Goal: Complete application form: Complete application form

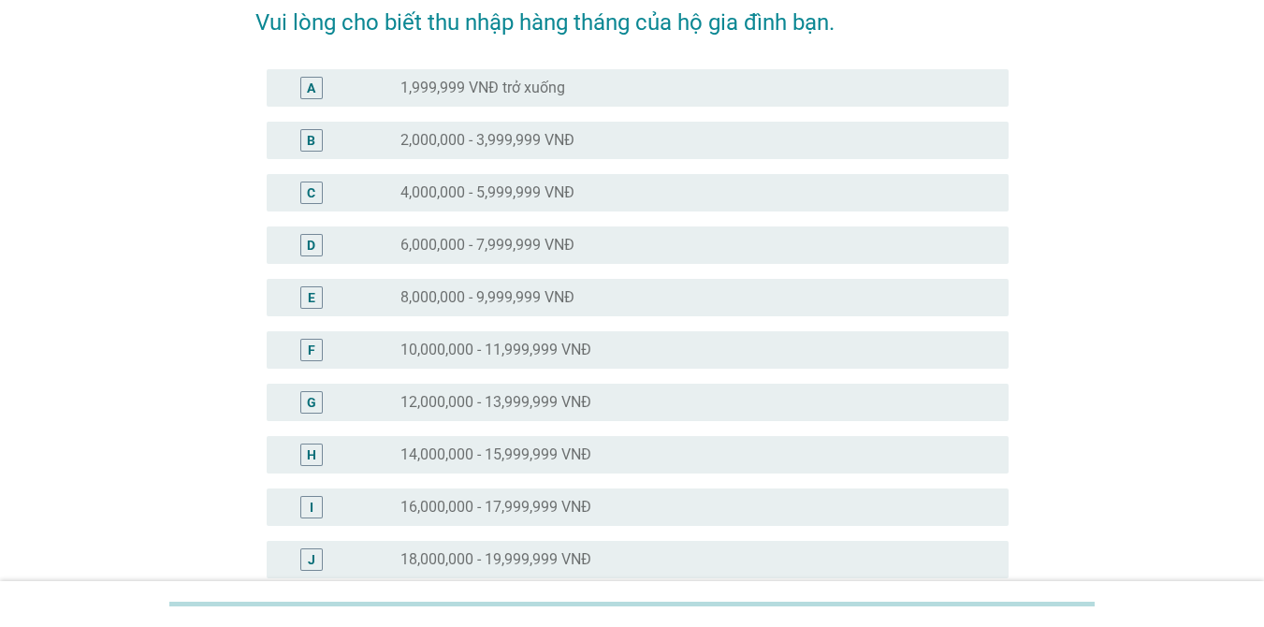
scroll to position [468, 0]
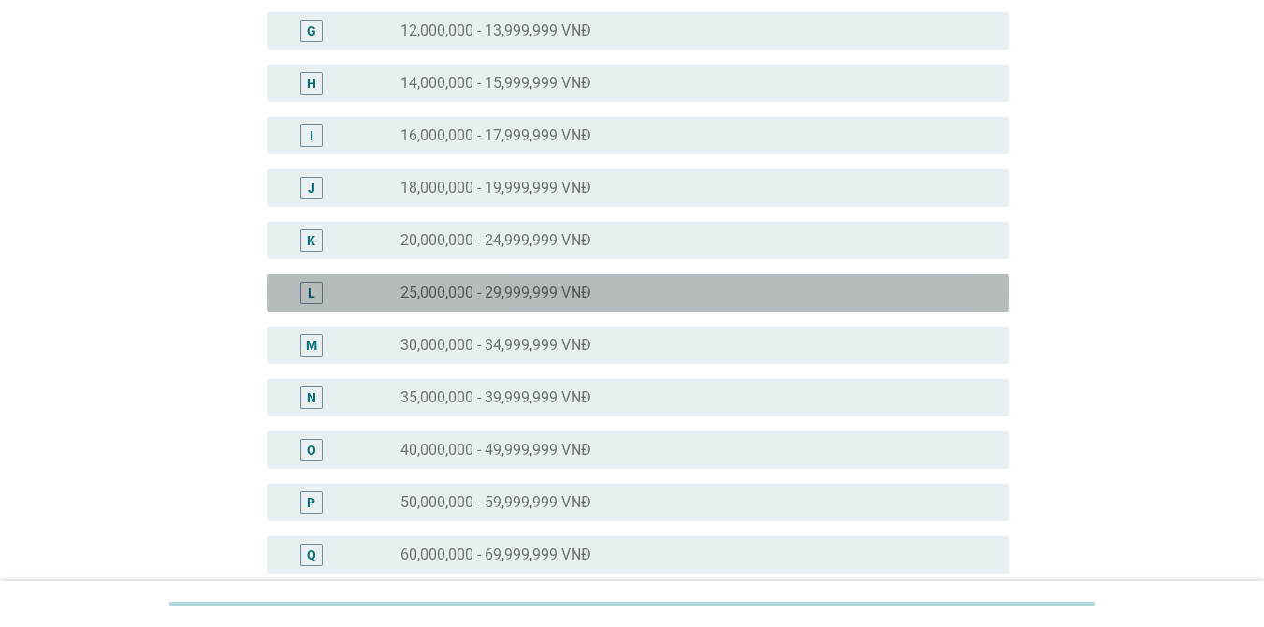
click at [570, 288] on label "25,000,000 - 29,999,999 VNĐ" at bounding box center [495, 292] width 191 height 19
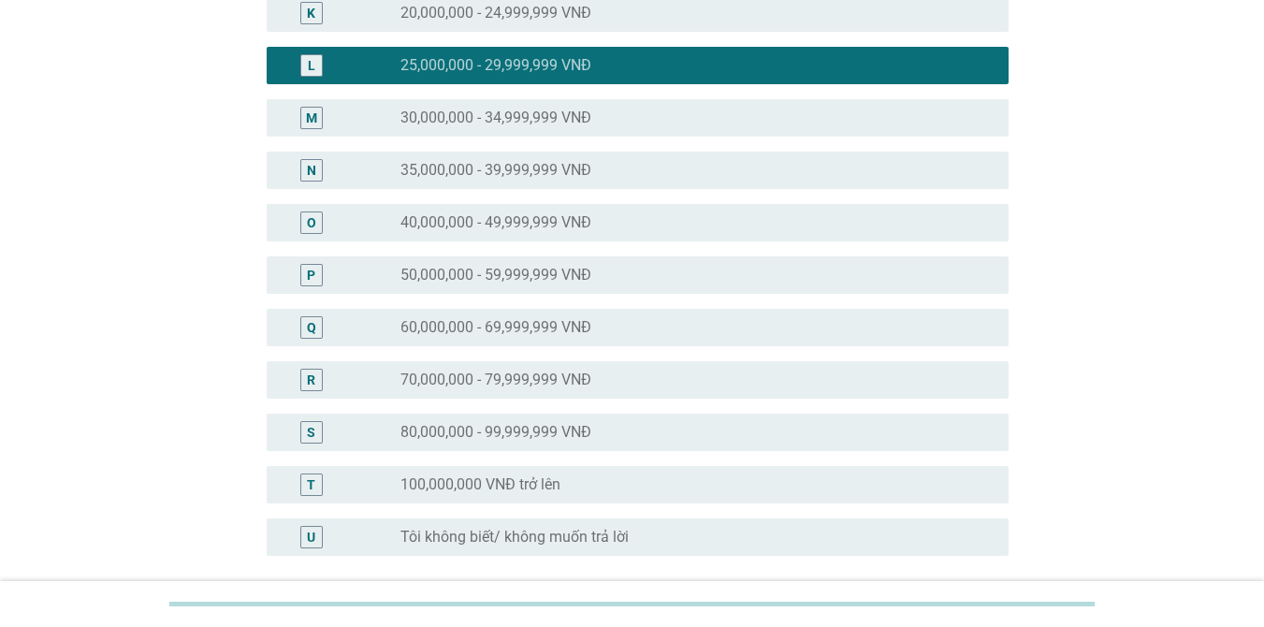
scroll to position [864, 0]
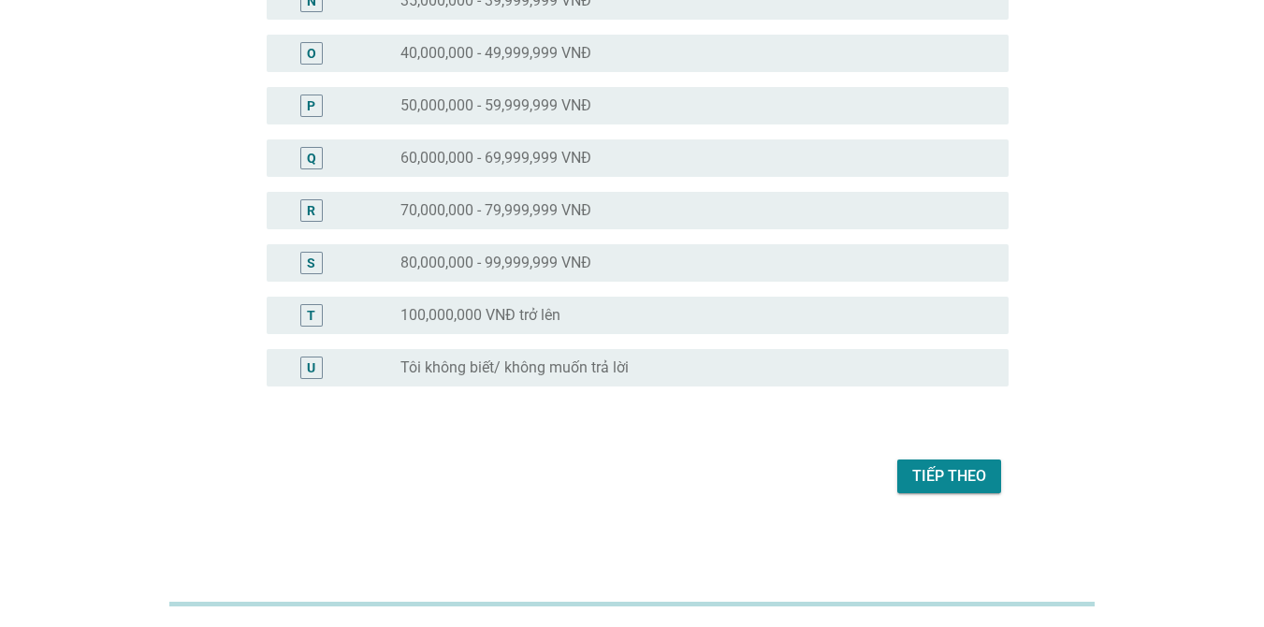
drag, startPoint x: 969, startPoint y: 454, endPoint x: 967, endPoint y: 474, distance: 20.7
click at [971, 456] on div "Tiếp theo" at bounding box center [631, 476] width 753 height 45
drag, startPoint x: 967, startPoint y: 474, endPoint x: 0, endPoint y: 219, distance: 1000.3
click at [952, 474] on div "Tiếp theo" at bounding box center [949, 476] width 74 height 22
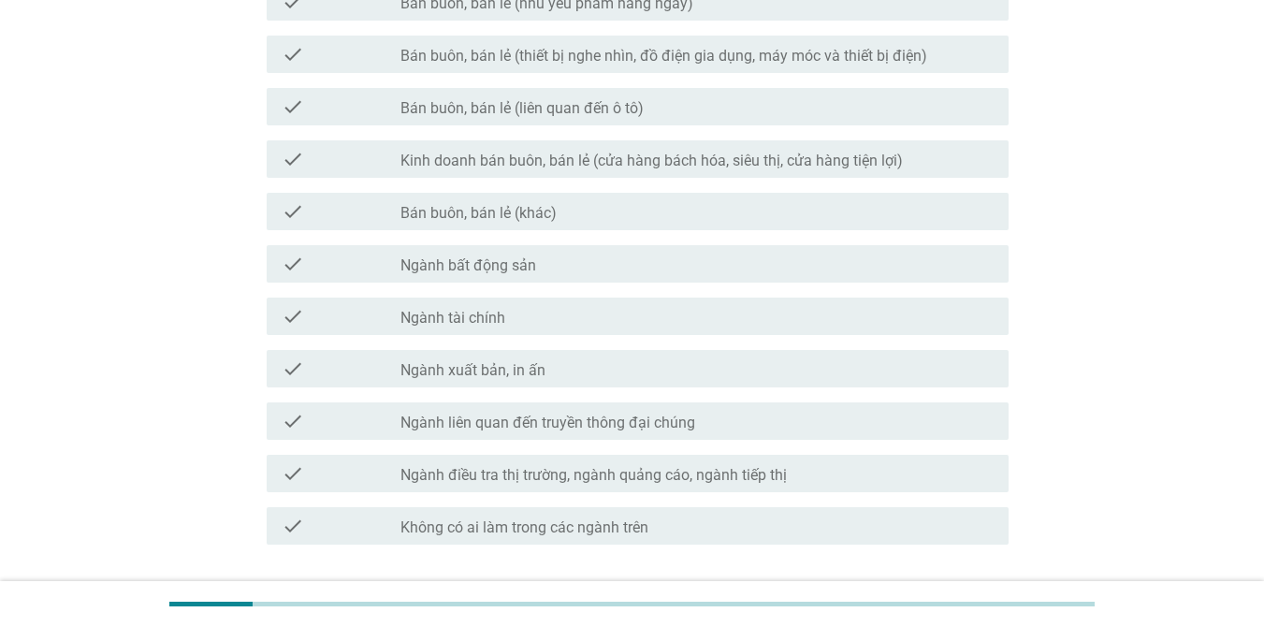
scroll to position [903, 0]
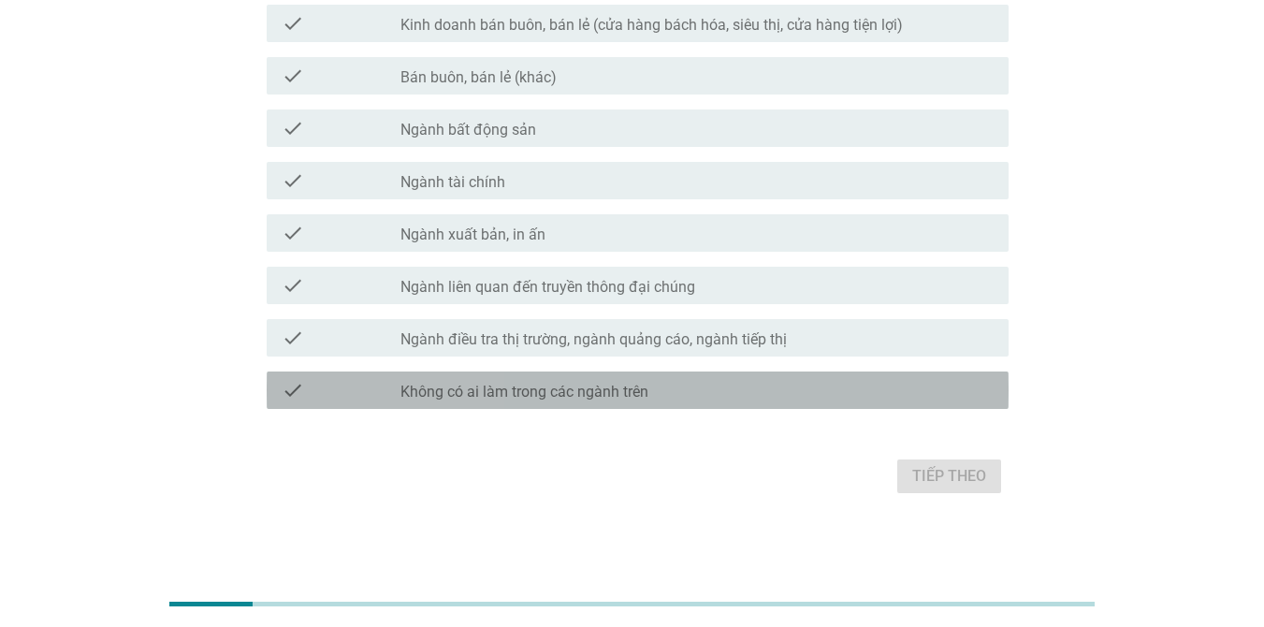
drag, startPoint x: 516, startPoint y: 384, endPoint x: 987, endPoint y: 475, distance: 479.2
click at [516, 383] on label "Không có ai làm trong các ngành trên" at bounding box center [524, 392] width 248 height 19
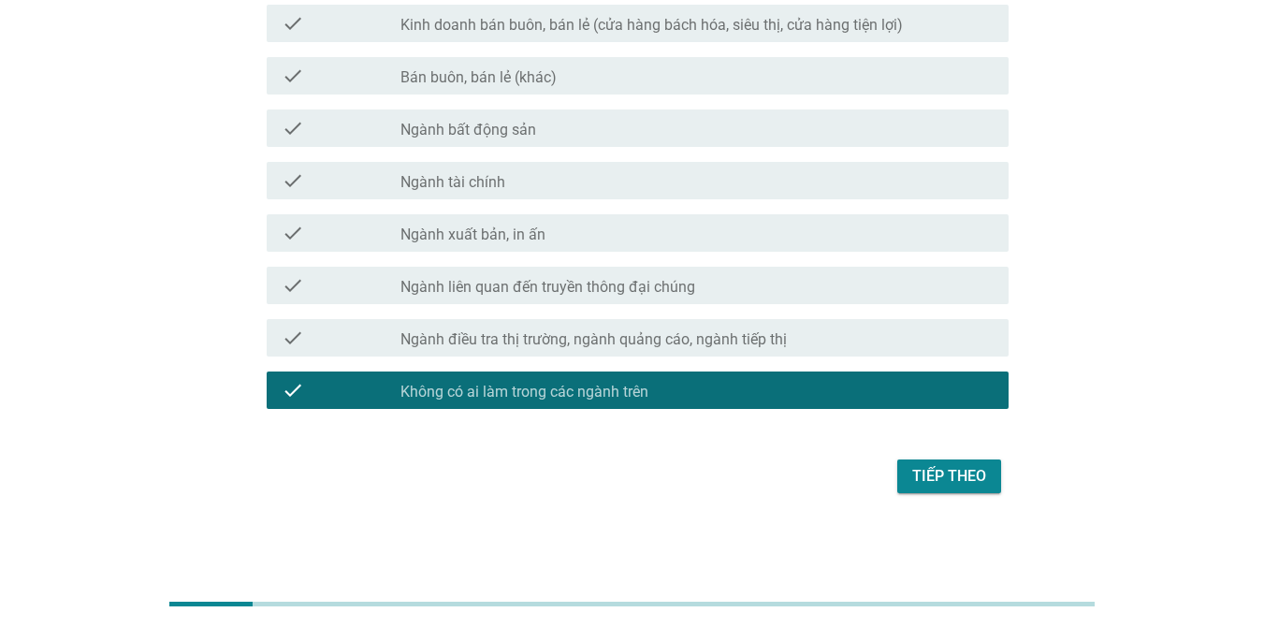
click at [957, 471] on div "Tiếp theo" at bounding box center [949, 476] width 74 height 22
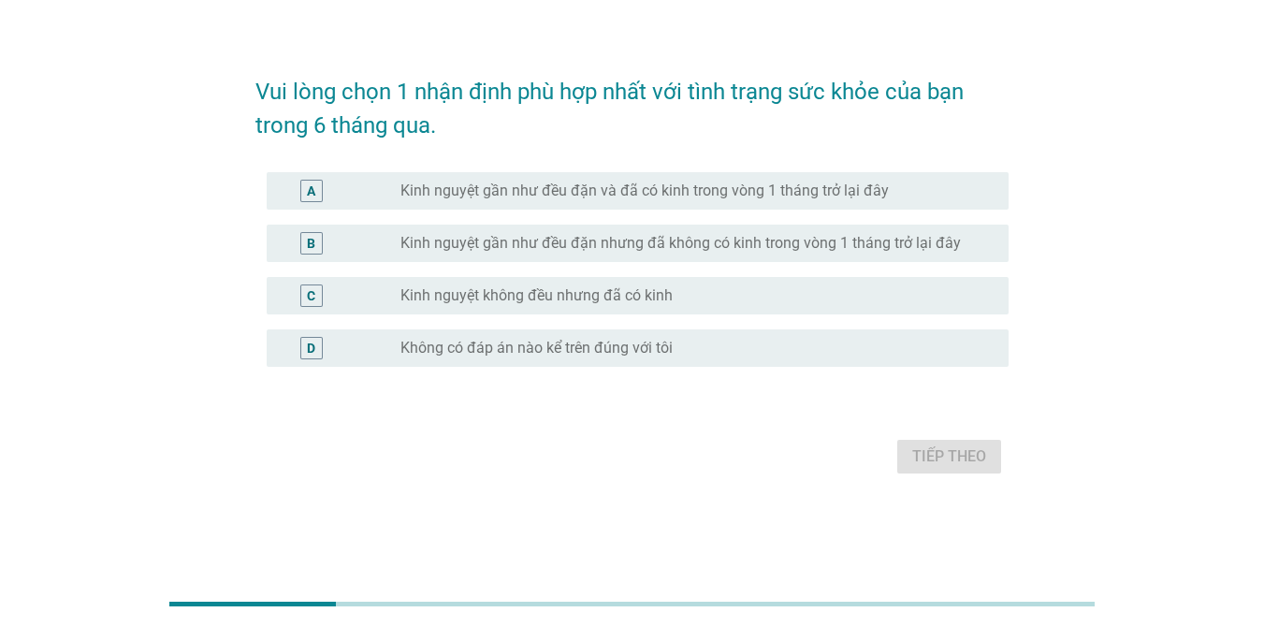
scroll to position [0, 0]
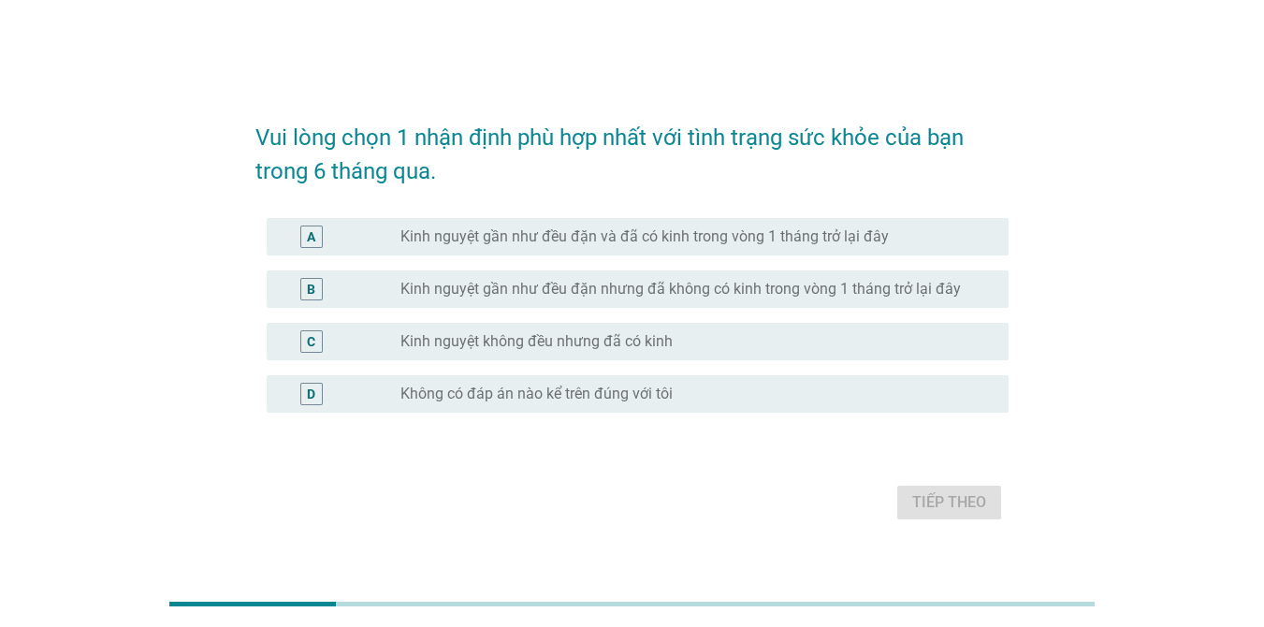
click at [761, 242] on label "Kinh nguyệt gần như đều đặn và đã có kinh trong vòng 1 tháng trở lại đây" at bounding box center [644, 236] width 488 height 19
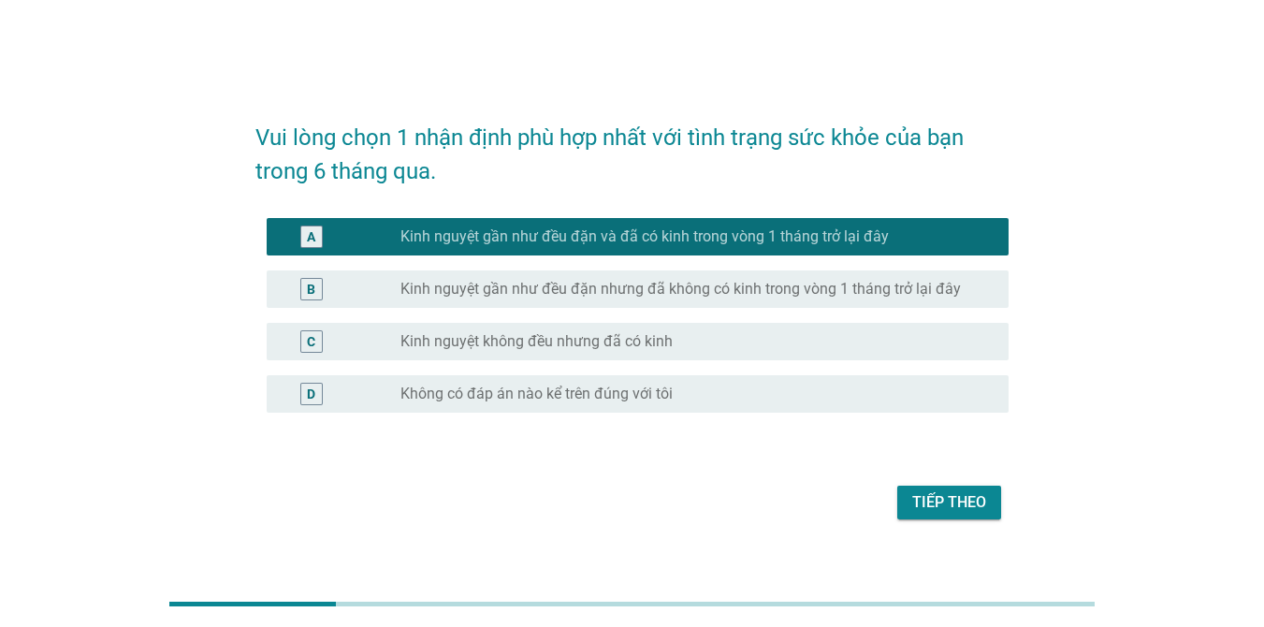
click at [935, 487] on button "Tiếp theo" at bounding box center [949, 502] width 104 height 34
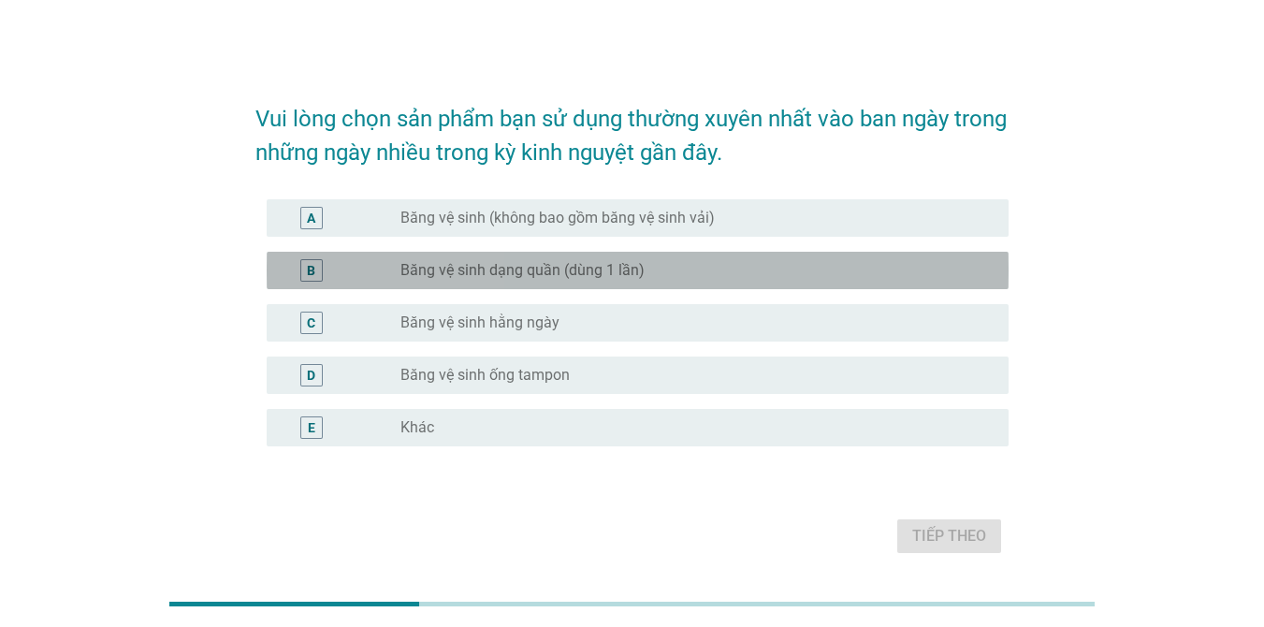
click at [559, 267] on label "Băng vệ sinh dạng quần (dùng 1 lần)" at bounding box center [522, 270] width 244 height 19
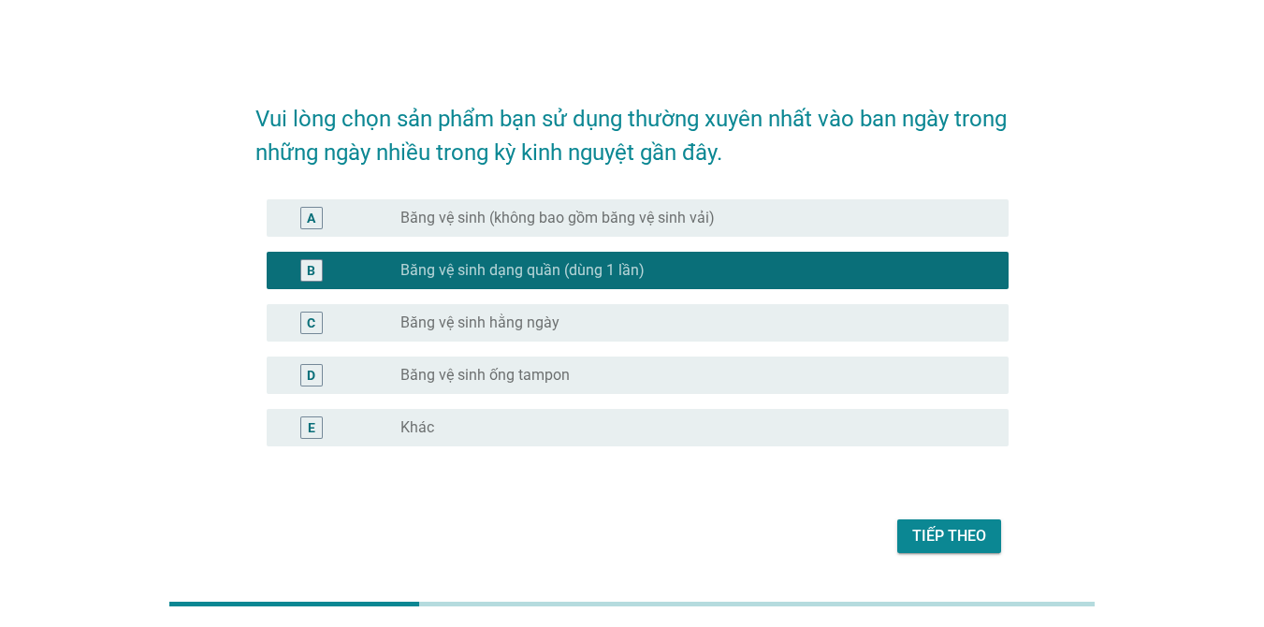
click at [470, 325] on label "Băng vệ sinh hằng ngày" at bounding box center [479, 322] width 159 height 19
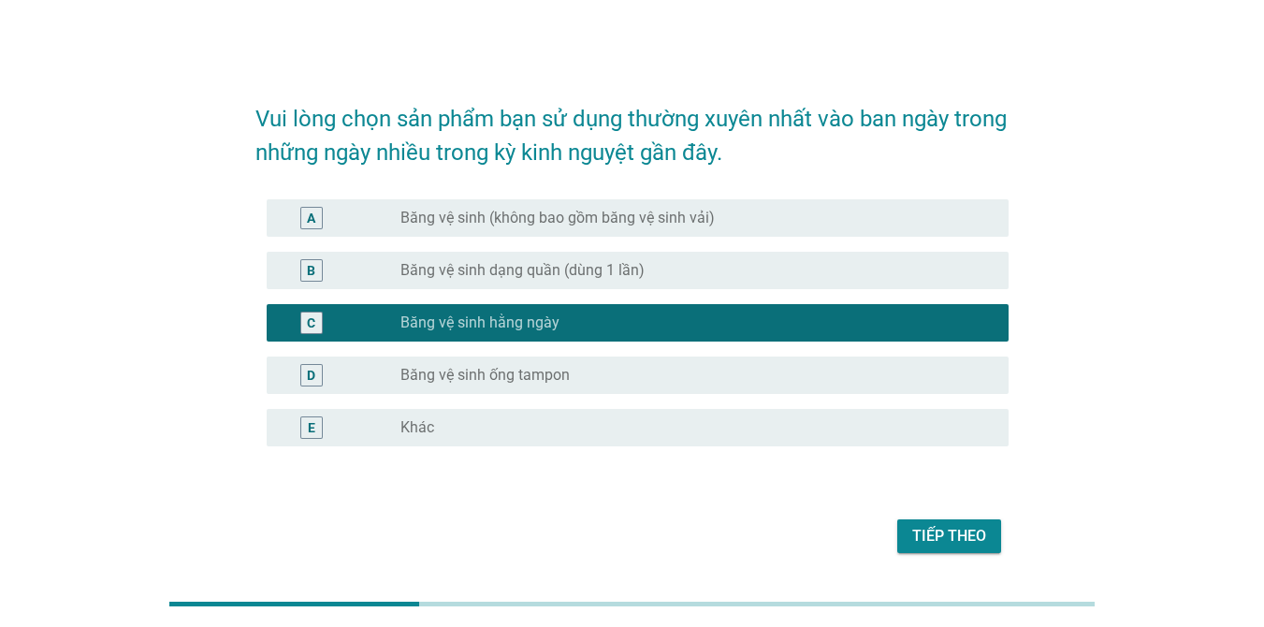
click at [638, 216] on label "Băng vệ sinh (không bao gồm băng vệ sinh vải)" at bounding box center [557, 218] width 314 height 19
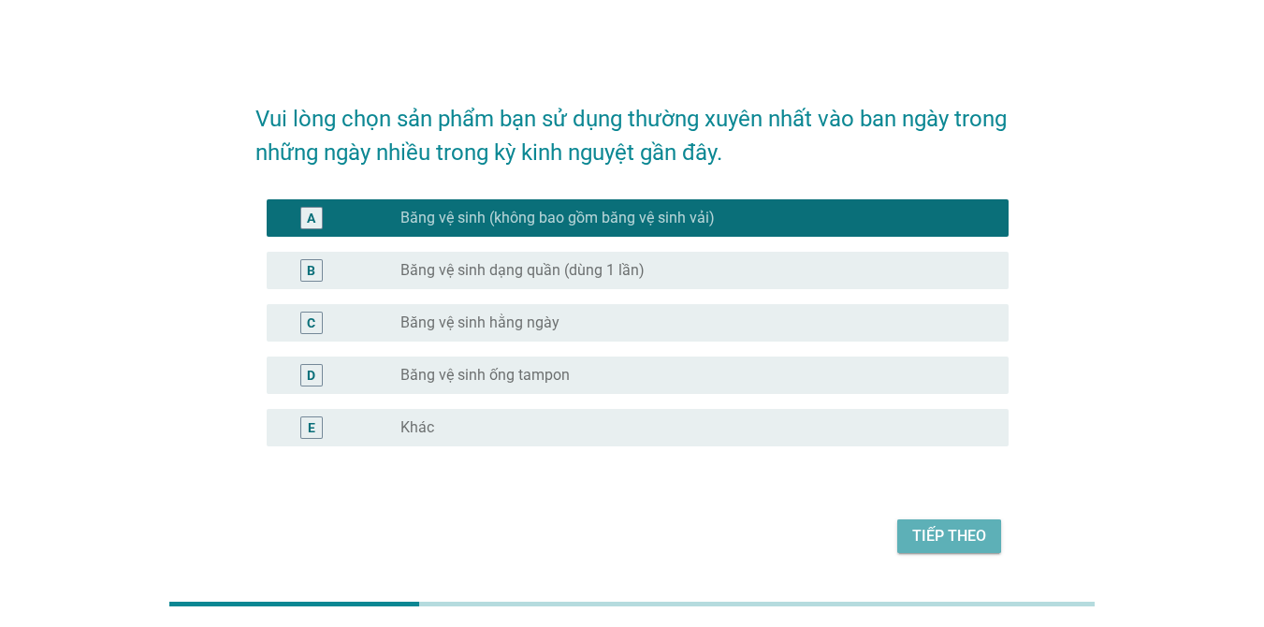
drag, startPoint x: 957, startPoint y: 534, endPoint x: 1146, endPoint y: 402, distance: 230.4
click at [958, 531] on div "Tiếp theo" at bounding box center [949, 536] width 74 height 22
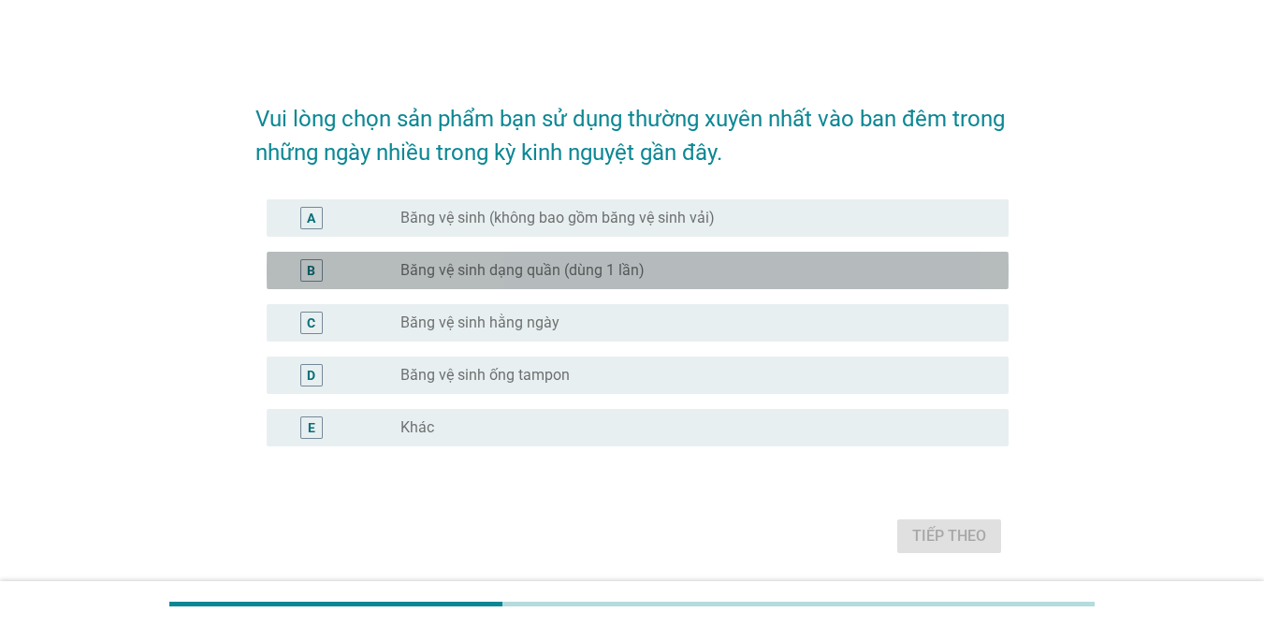
click at [483, 275] on label "Băng vệ sinh dạng quần (dùng 1 lần)" at bounding box center [522, 270] width 244 height 19
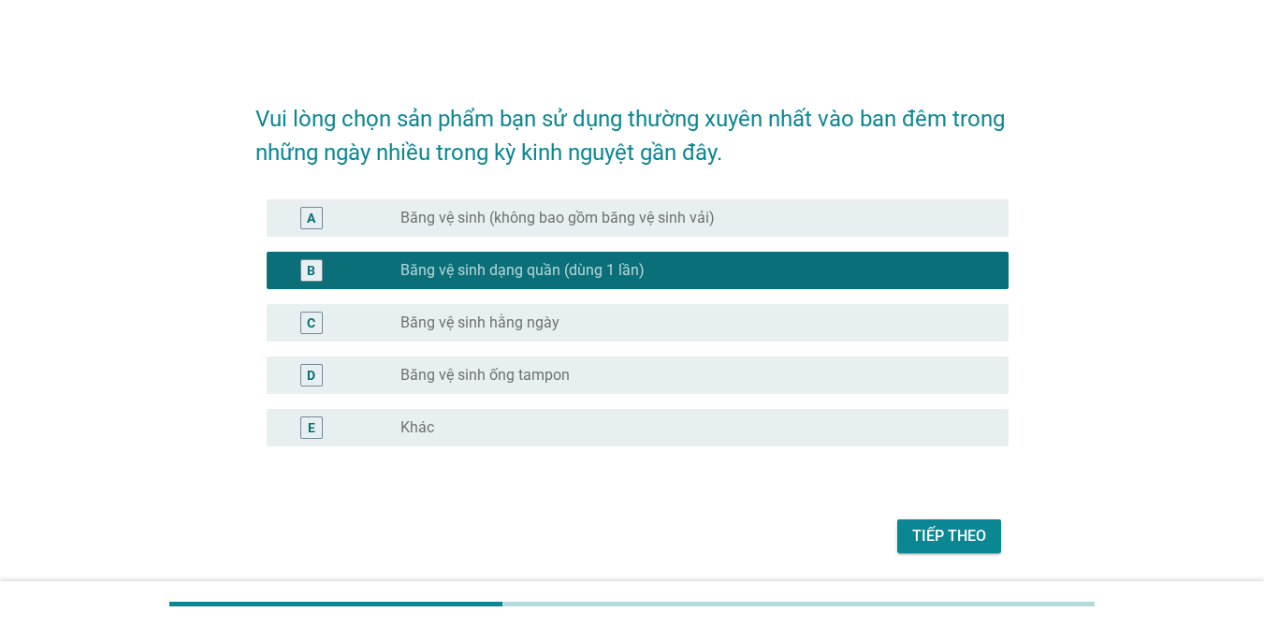
drag, startPoint x: 956, startPoint y: 531, endPoint x: 961, endPoint y: 514, distance: 17.5
click at [956, 530] on div "Tiếp theo" at bounding box center [949, 536] width 74 height 22
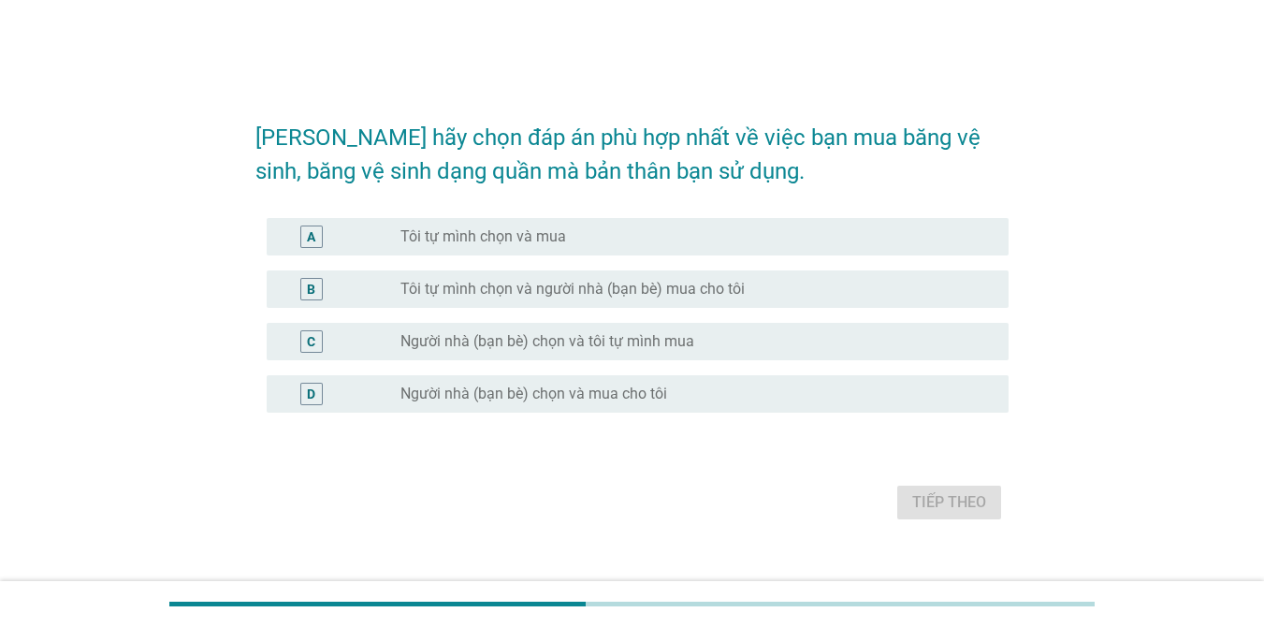
click at [543, 247] on div "radio_button_unchecked Tôi tự mình chọn và mua" at bounding box center [696, 236] width 593 height 22
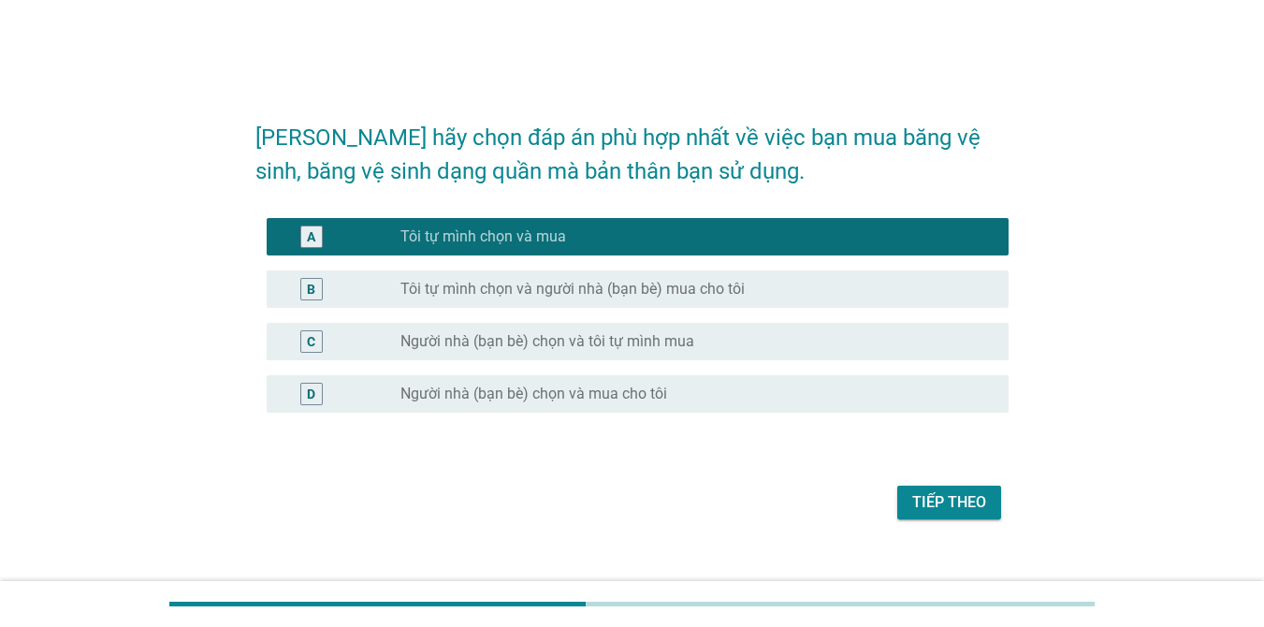
click at [943, 497] on div "Tiếp theo" at bounding box center [949, 502] width 74 height 22
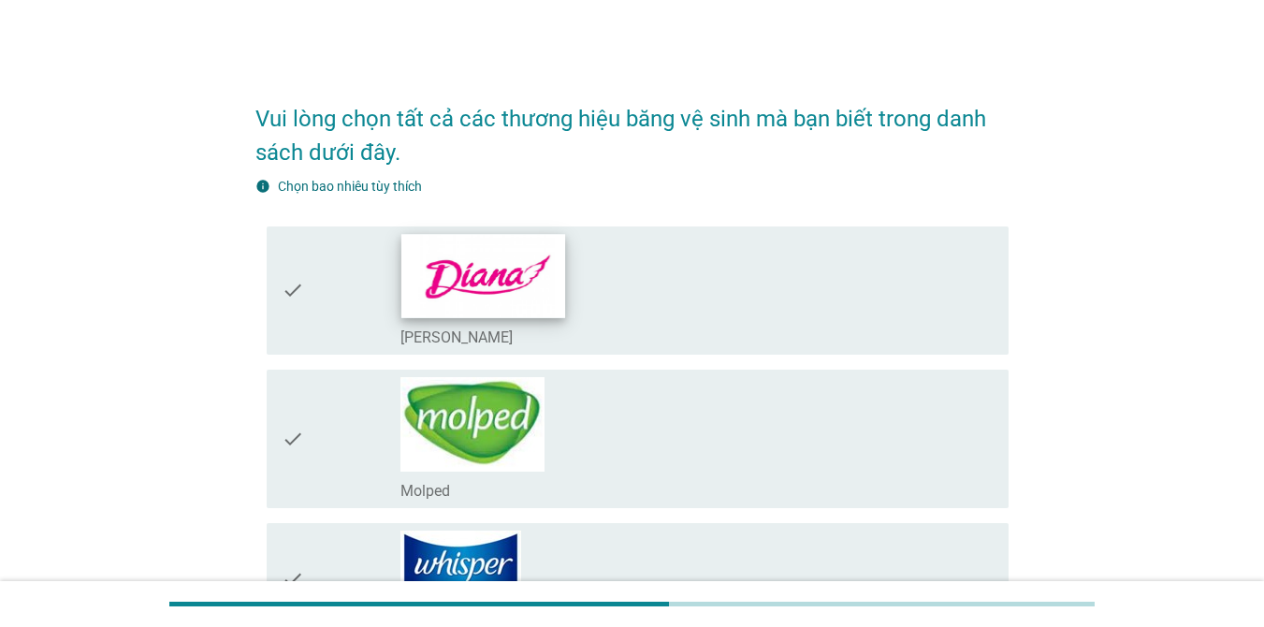
click at [553, 302] on img at bounding box center [483, 275] width 164 height 83
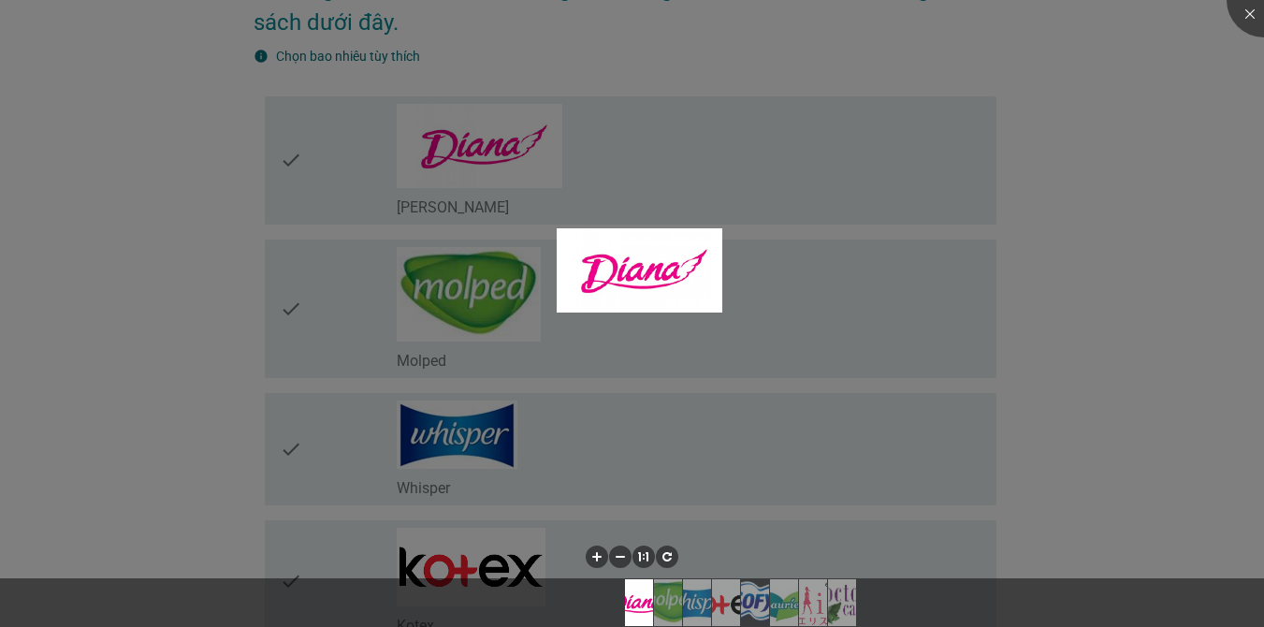
scroll to position [187, 0]
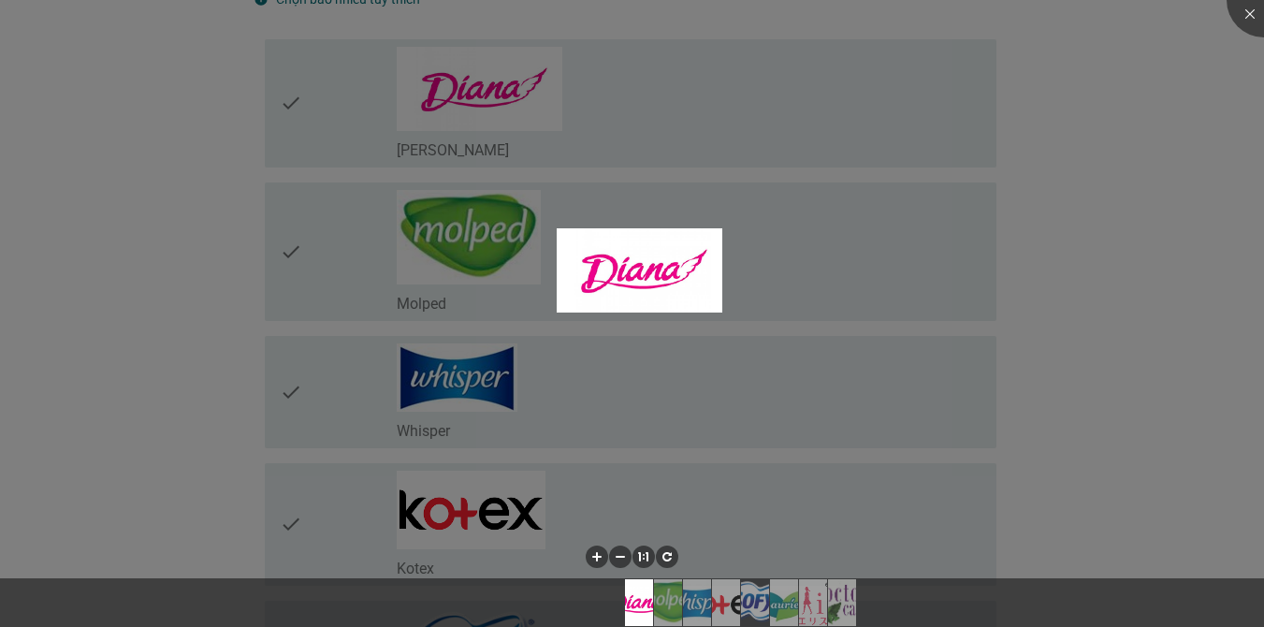
click at [1162, 310] on div at bounding box center [632, 313] width 1264 height 627
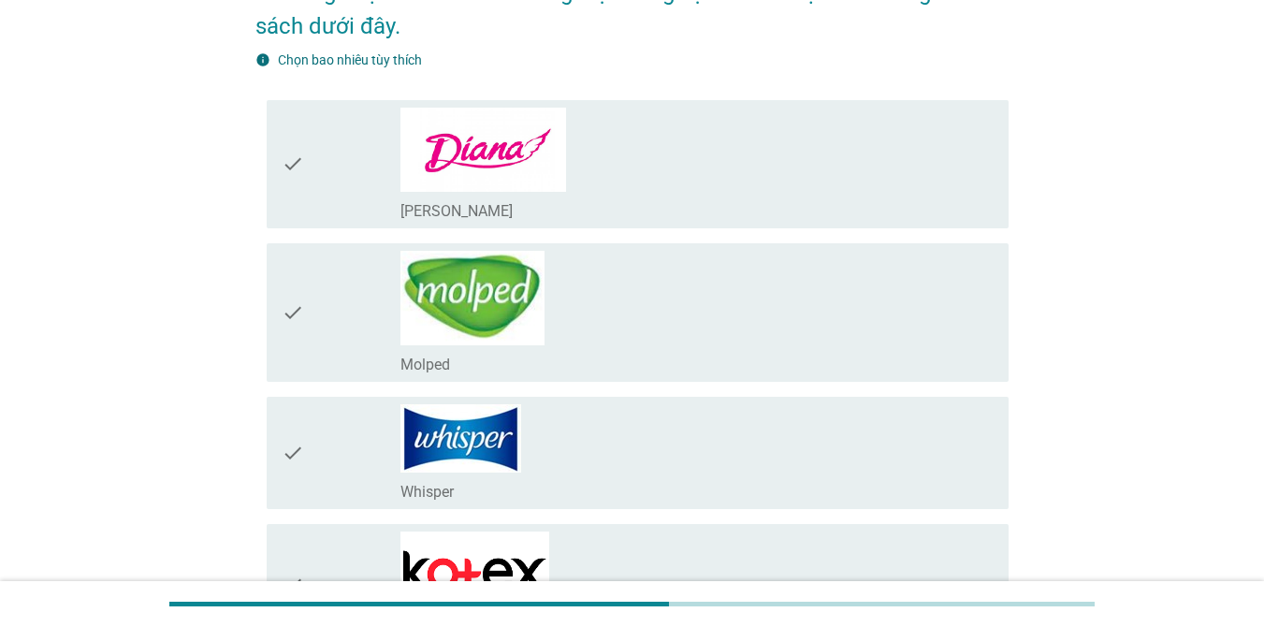
scroll to position [94, 0]
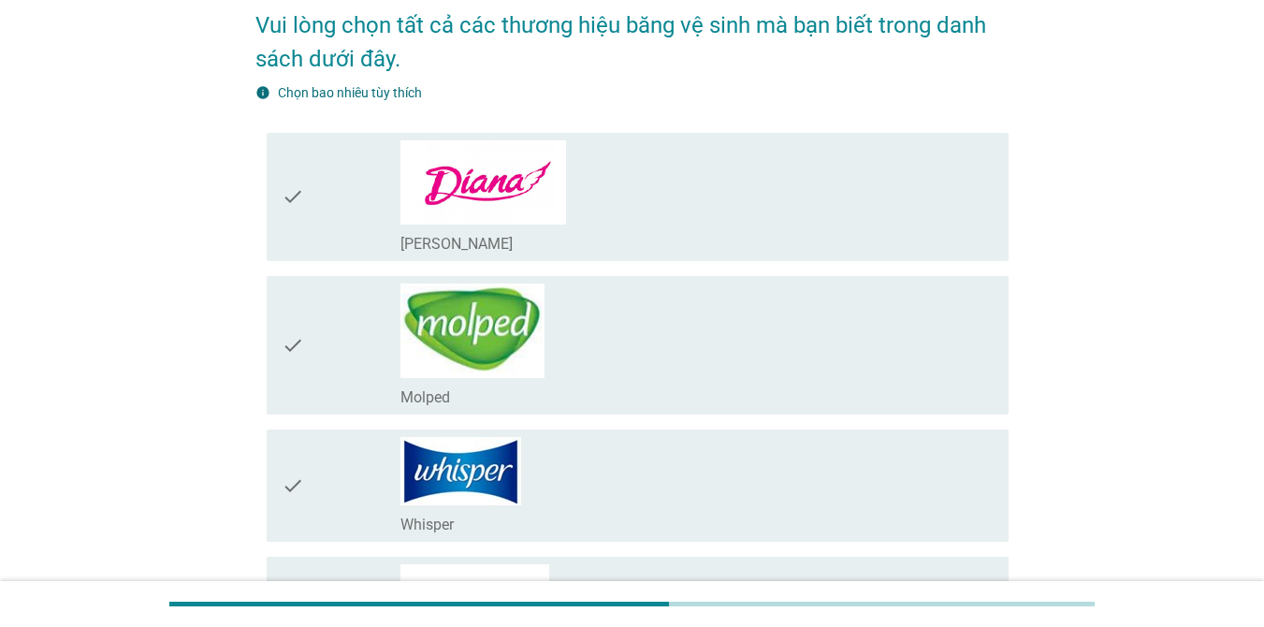
click at [300, 226] on icon "check" at bounding box center [293, 196] width 22 height 113
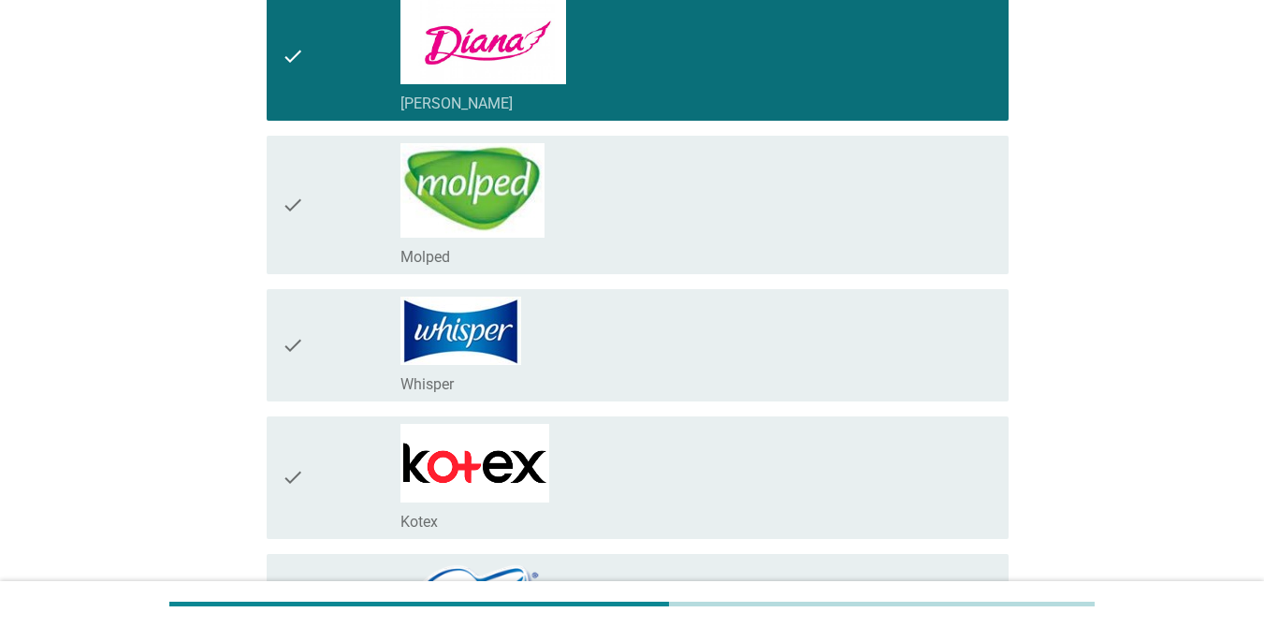
scroll to position [281, 0]
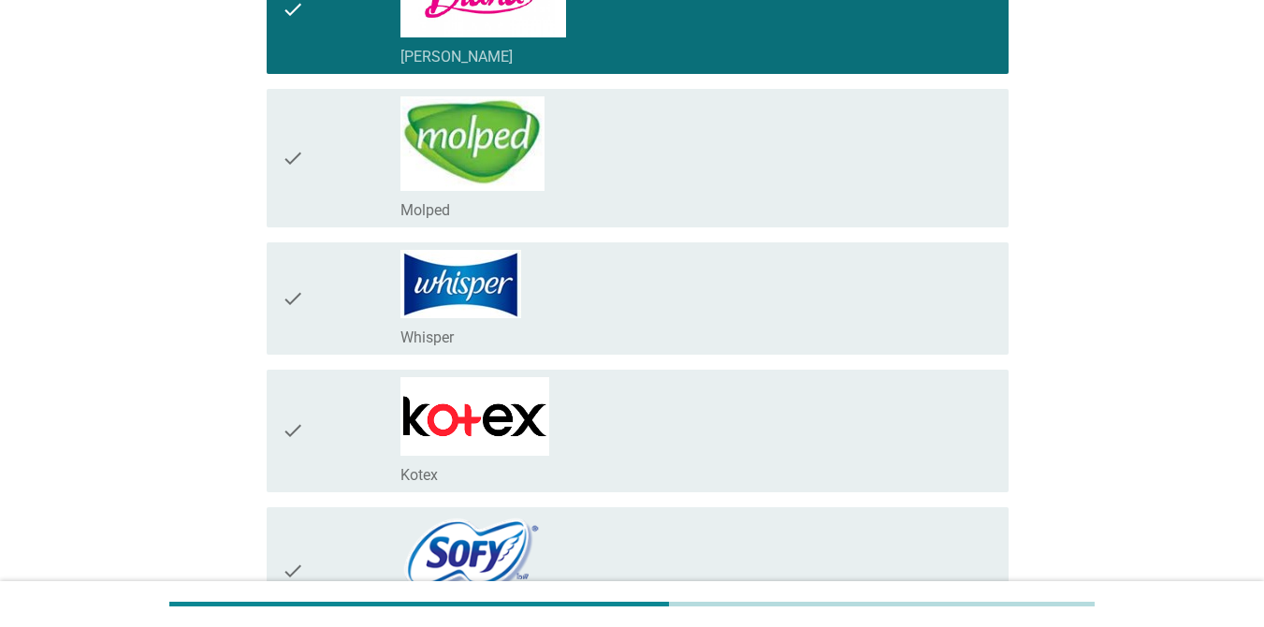
click at [758, 184] on div "check_box_outline_blank Molped" at bounding box center [696, 157] width 593 height 123
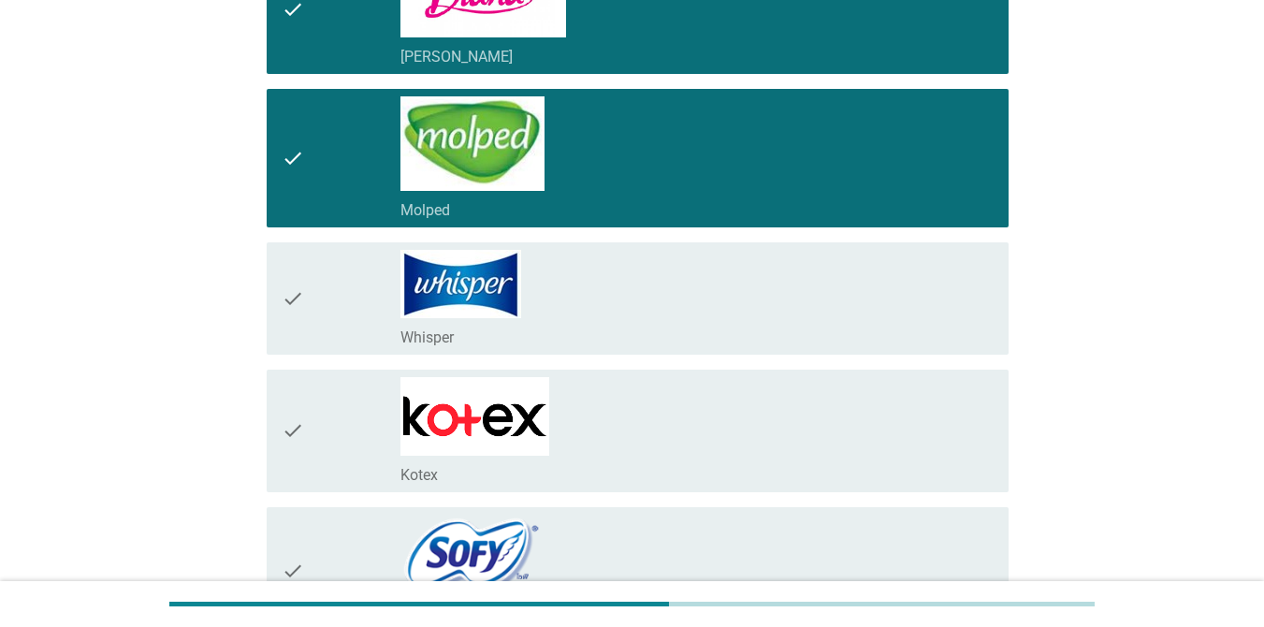
click at [758, 184] on div "check_box_outline_blank Molped" at bounding box center [696, 157] width 593 height 123
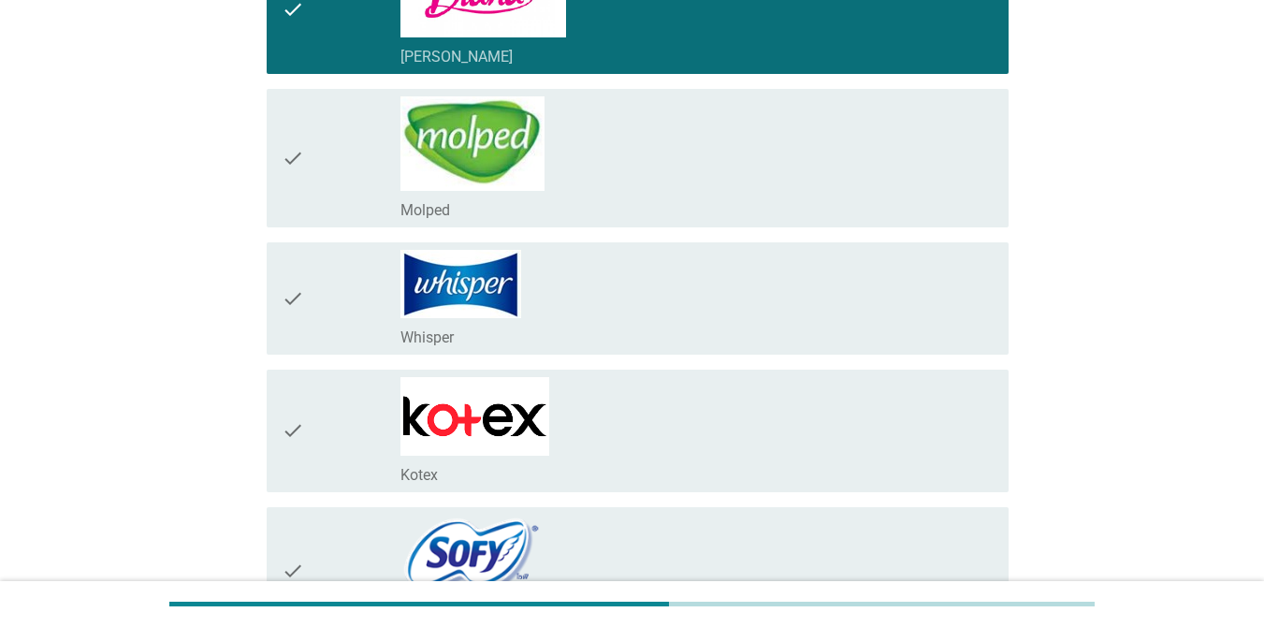
click at [659, 333] on div "check_box_outline_blank Whisper" at bounding box center [696, 336] width 593 height 22
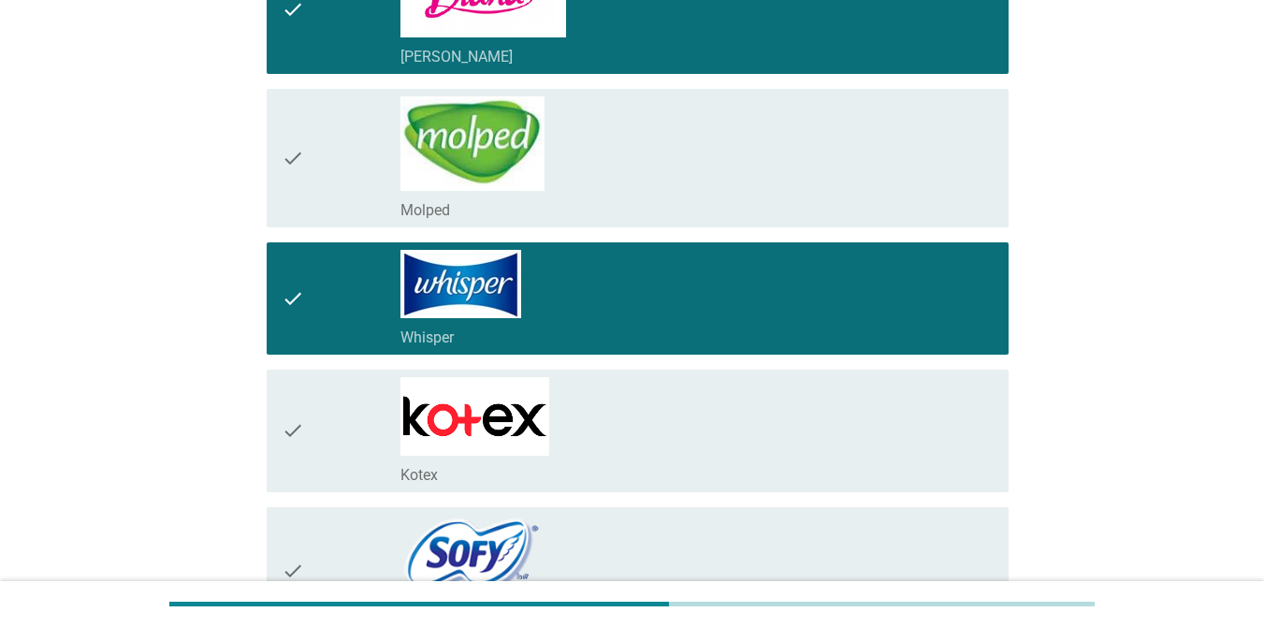
click at [662, 440] on div "check_box_outline_blank Kotex" at bounding box center [696, 431] width 593 height 108
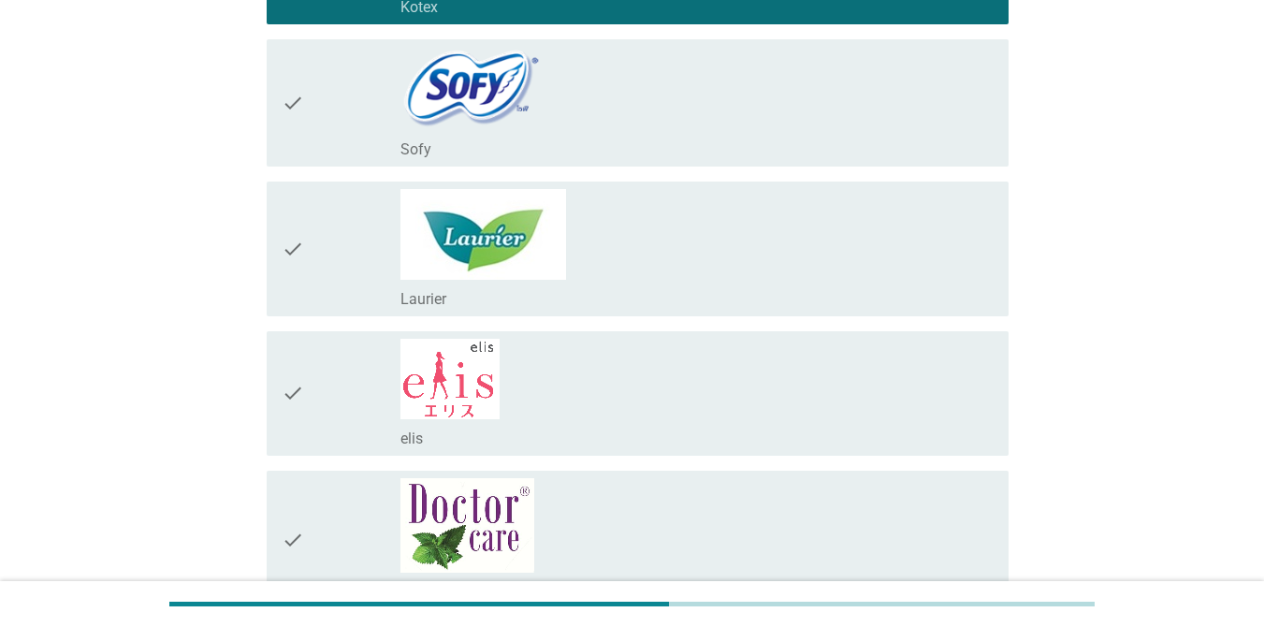
click at [664, 267] on div "check_box_outline_blank Laurier" at bounding box center [696, 249] width 593 height 120
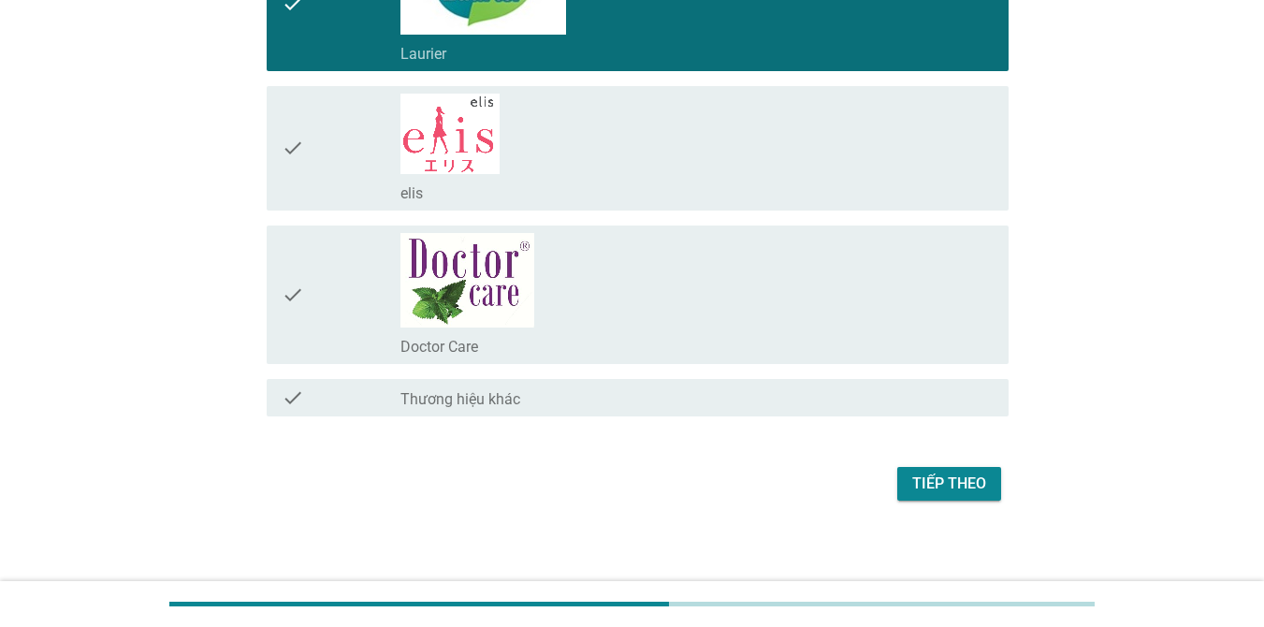
scroll to position [1001, 0]
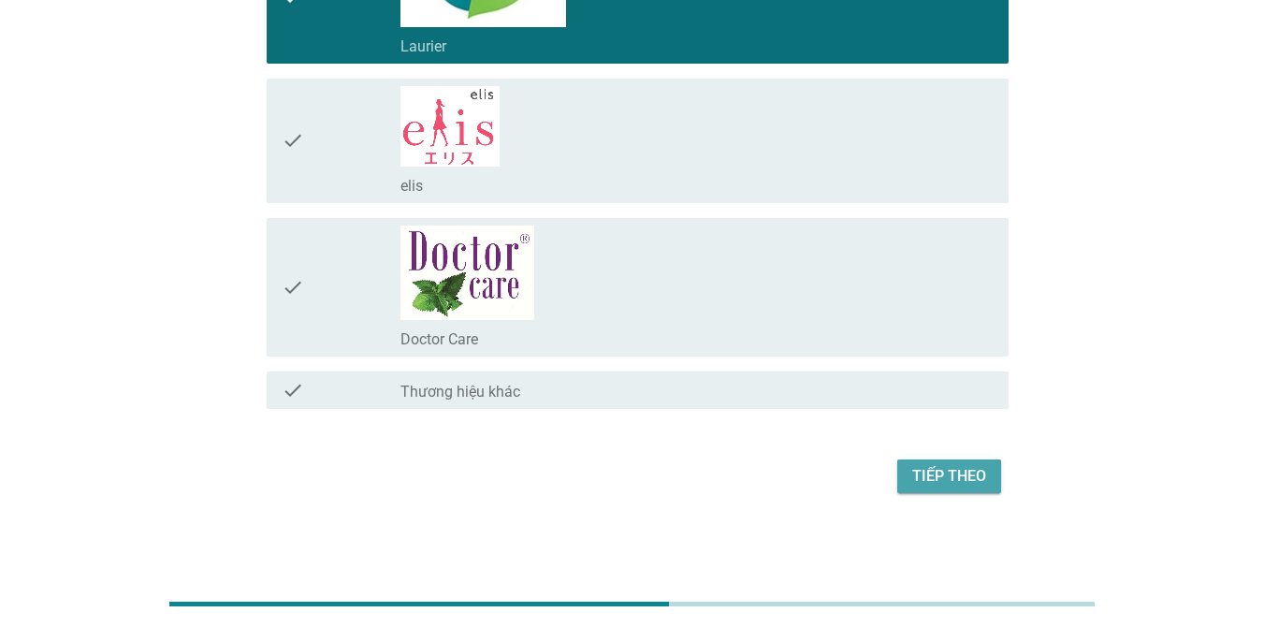
drag, startPoint x: 923, startPoint y: 468, endPoint x: 1242, endPoint y: 363, distance: 335.7
click at [936, 467] on div "Tiếp theo" at bounding box center [949, 476] width 74 height 22
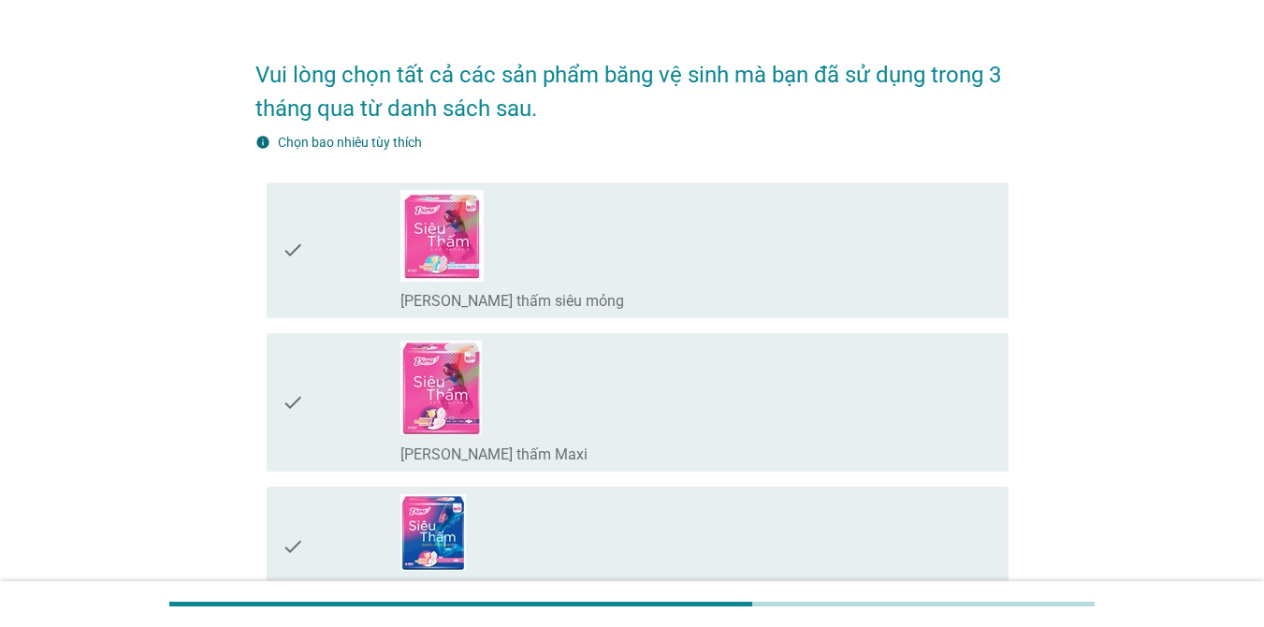
scroll to position [0, 0]
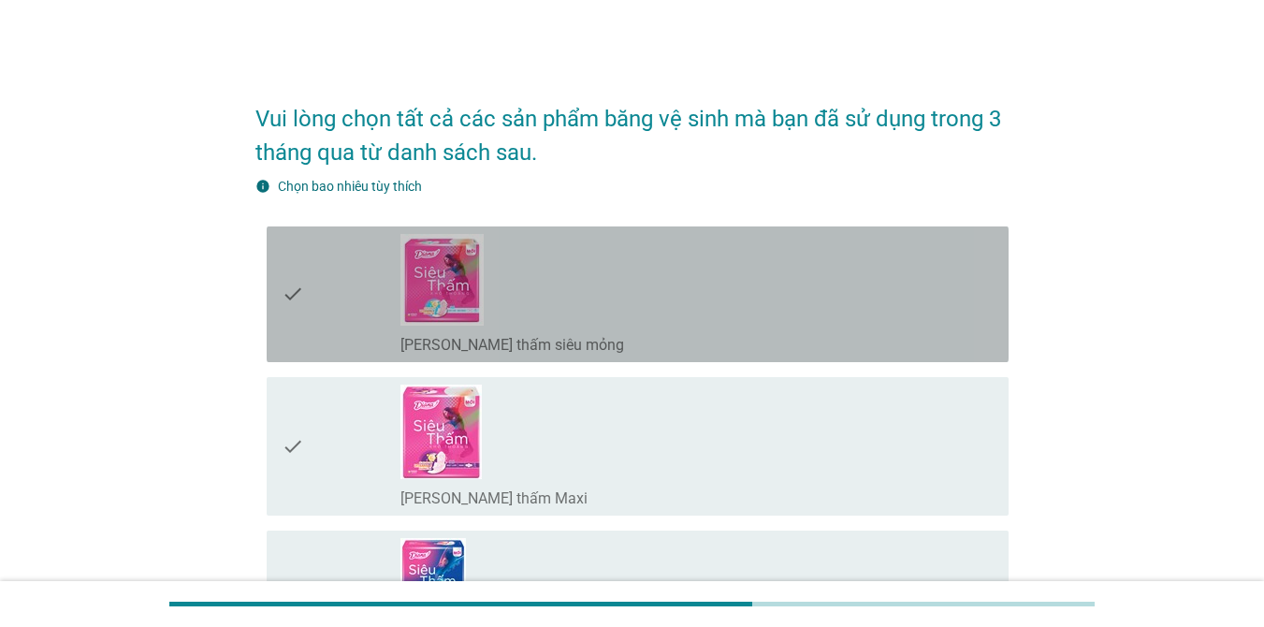
click at [668, 334] on div "check_box_outline_blank [PERSON_NAME] thấm siêu mỏng" at bounding box center [696, 343] width 593 height 22
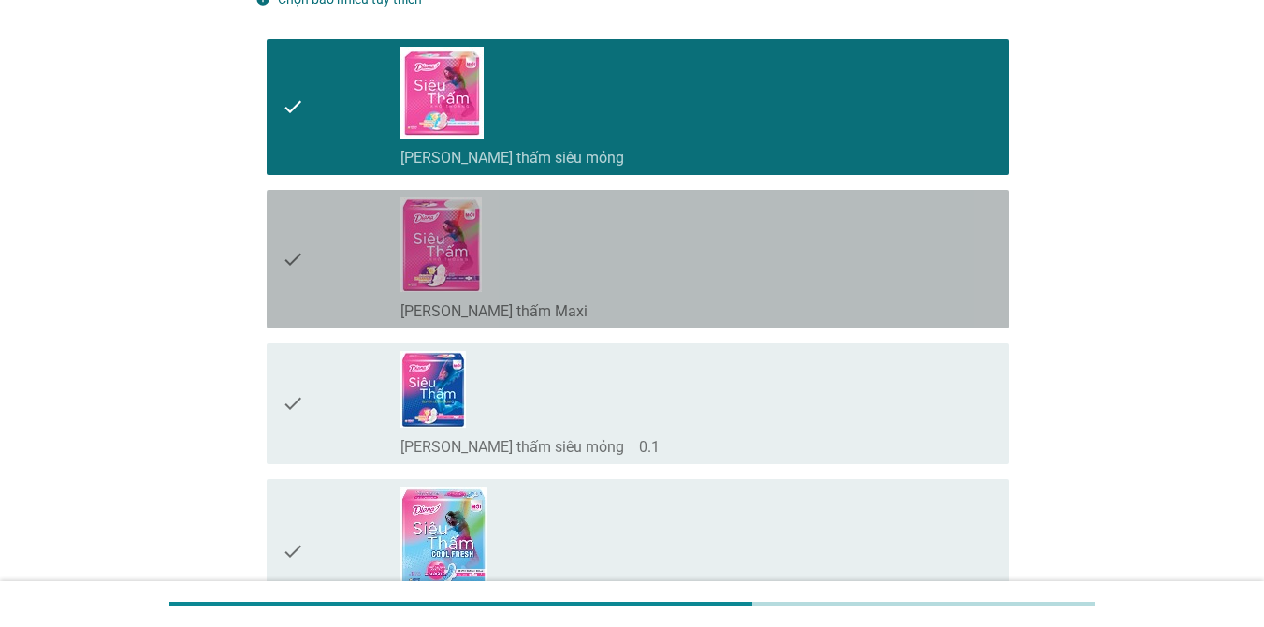
click at [781, 282] on div "check_box_outline_blank [PERSON_NAME] thấm Maxi" at bounding box center [696, 258] width 593 height 123
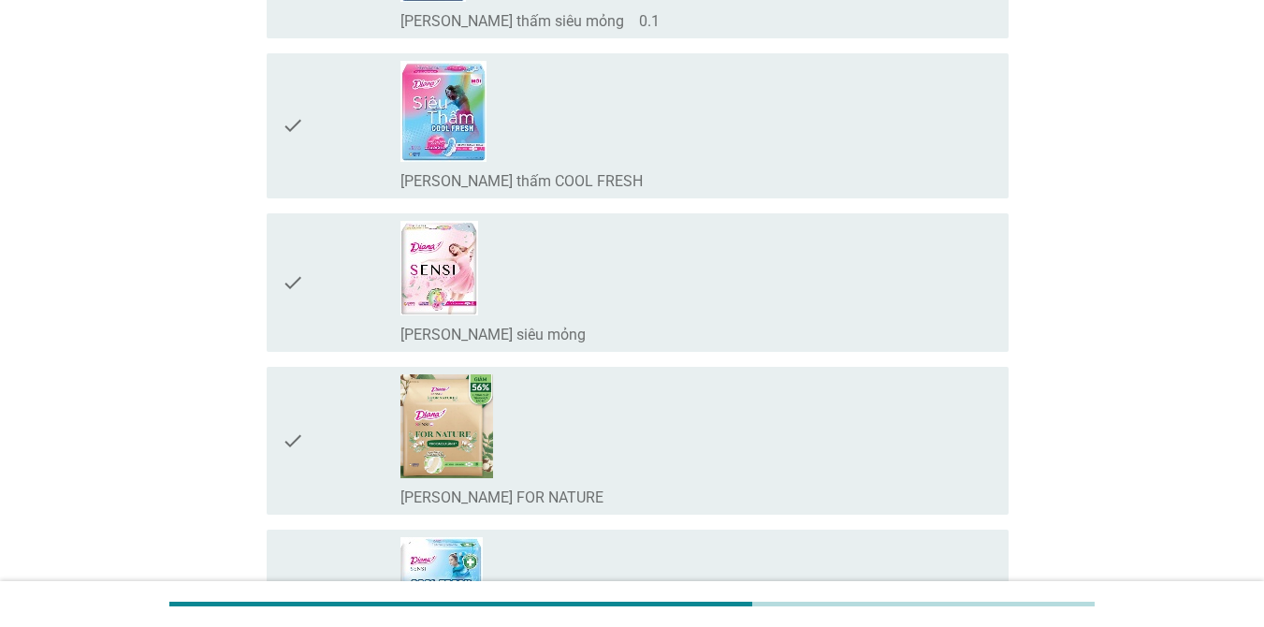
scroll to position [655, 0]
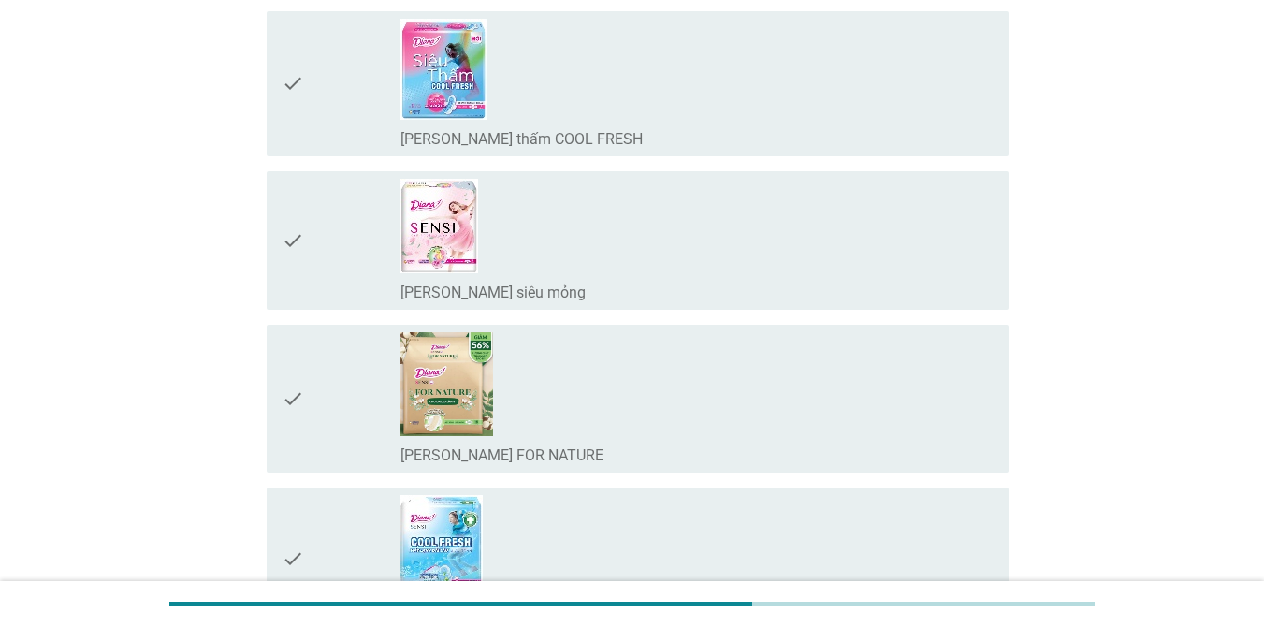
click at [727, 80] on div "check_box_outline_blank [PERSON_NAME] thấm COOL FRESH" at bounding box center [696, 84] width 593 height 130
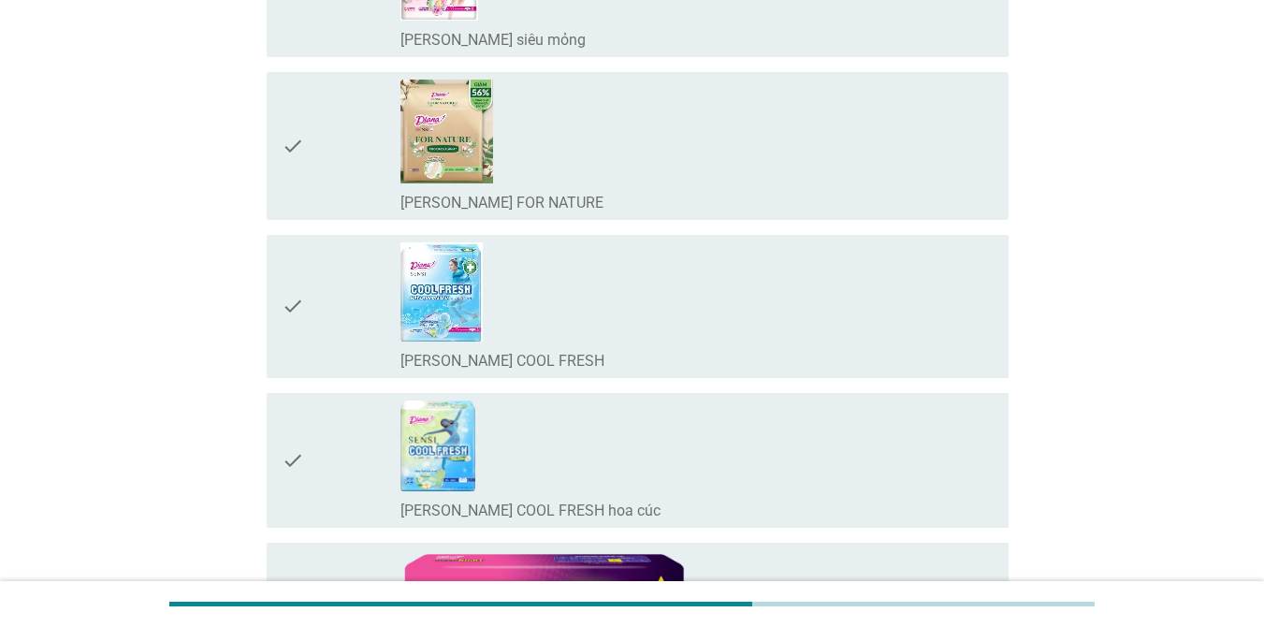
scroll to position [935, 0]
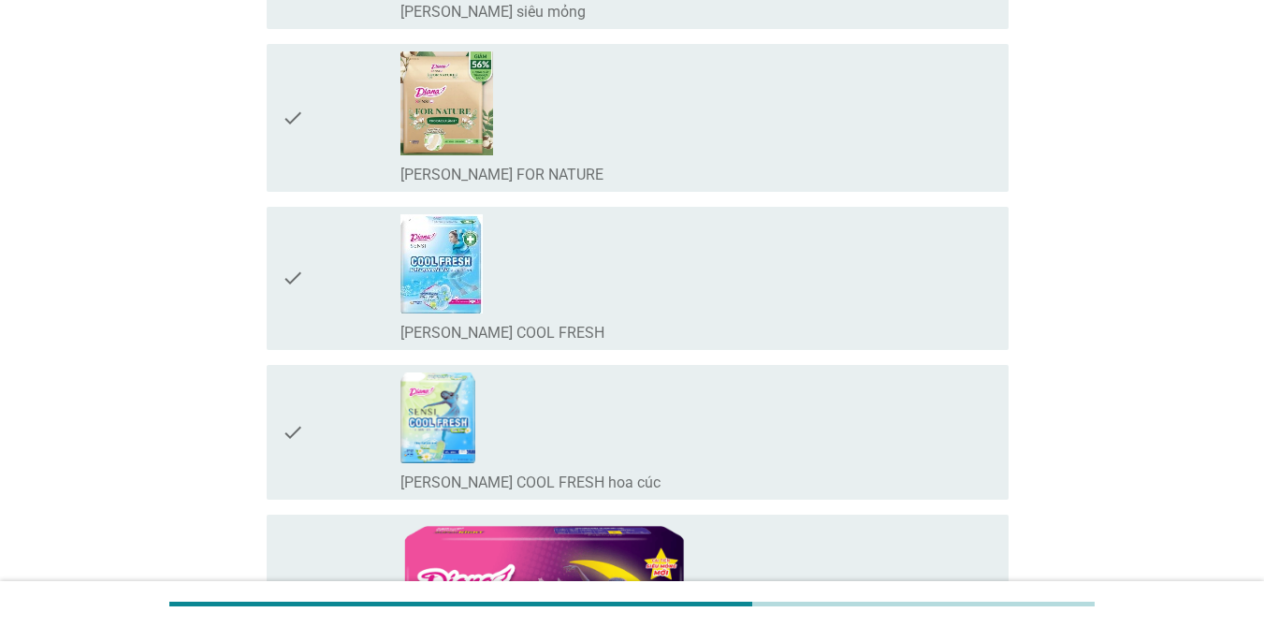
click at [870, 268] on div "check_box_outline_blank [PERSON_NAME] SENSI COOL FRESH" at bounding box center [696, 278] width 593 height 128
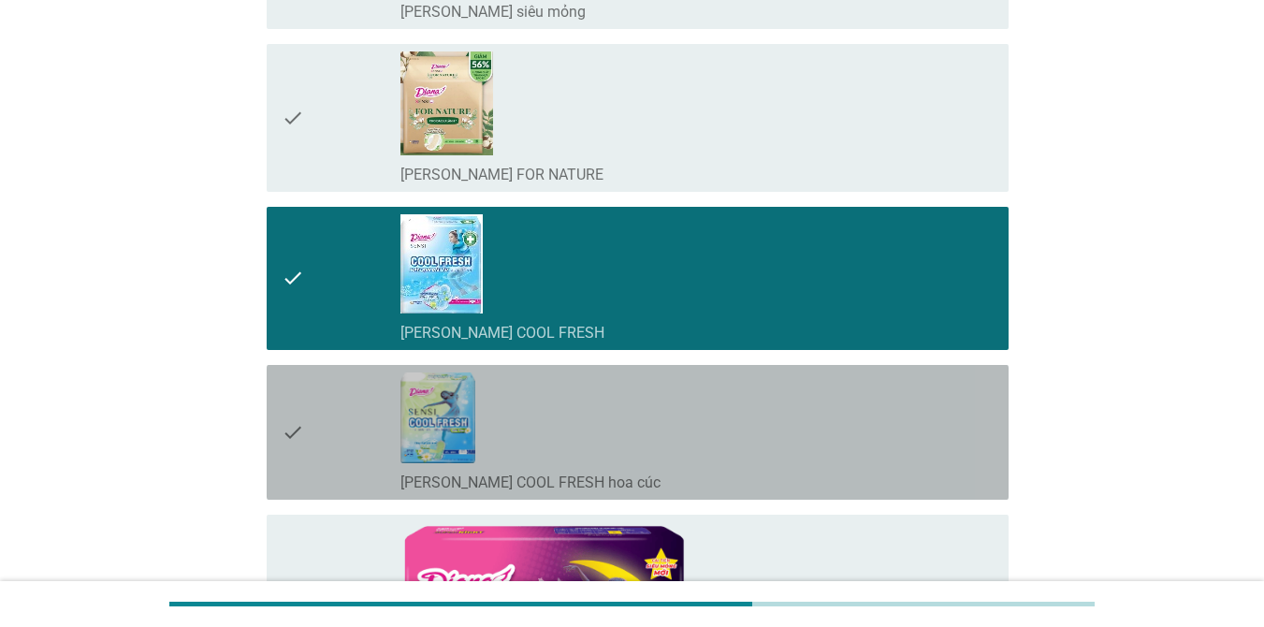
drag, startPoint x: 840, startPoint y: 435, endPoint x: 1119, endPoint y: 366, distance: 287.2
click at [843, 435] on div "check_box_outline_blank [PERSON_NAME] SENSI COOL FRESH hoa cúc" at bounding box center [696, 432] width 593 height 120
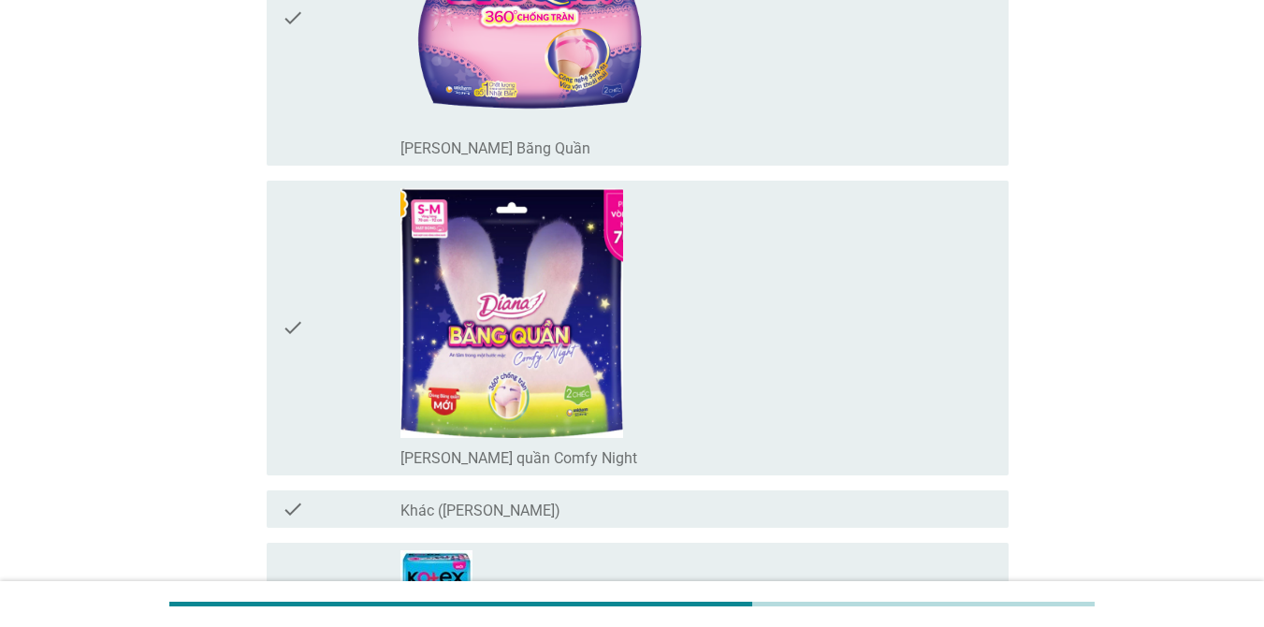
scroll to position [2825, 0]
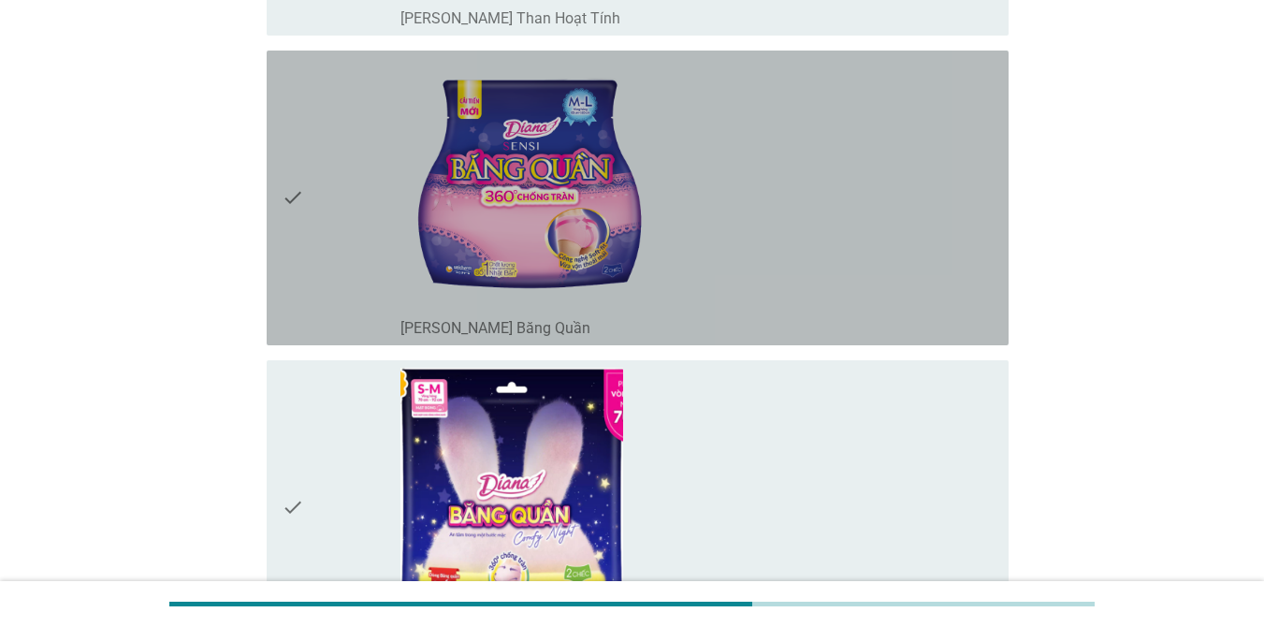
click at [787, 253] on div "check_box_outline_blank [PERSON_NAME] Băng Quần" at bounding box center [696, 198] width 593 height 280
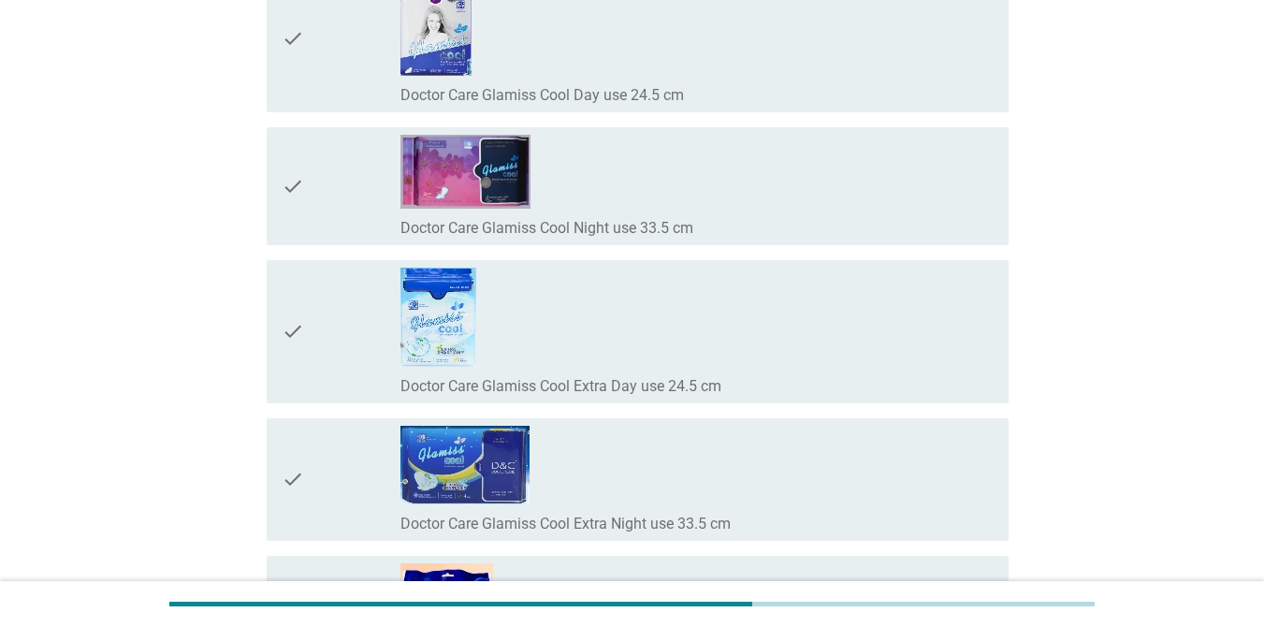
scroll to position [15210, 0]
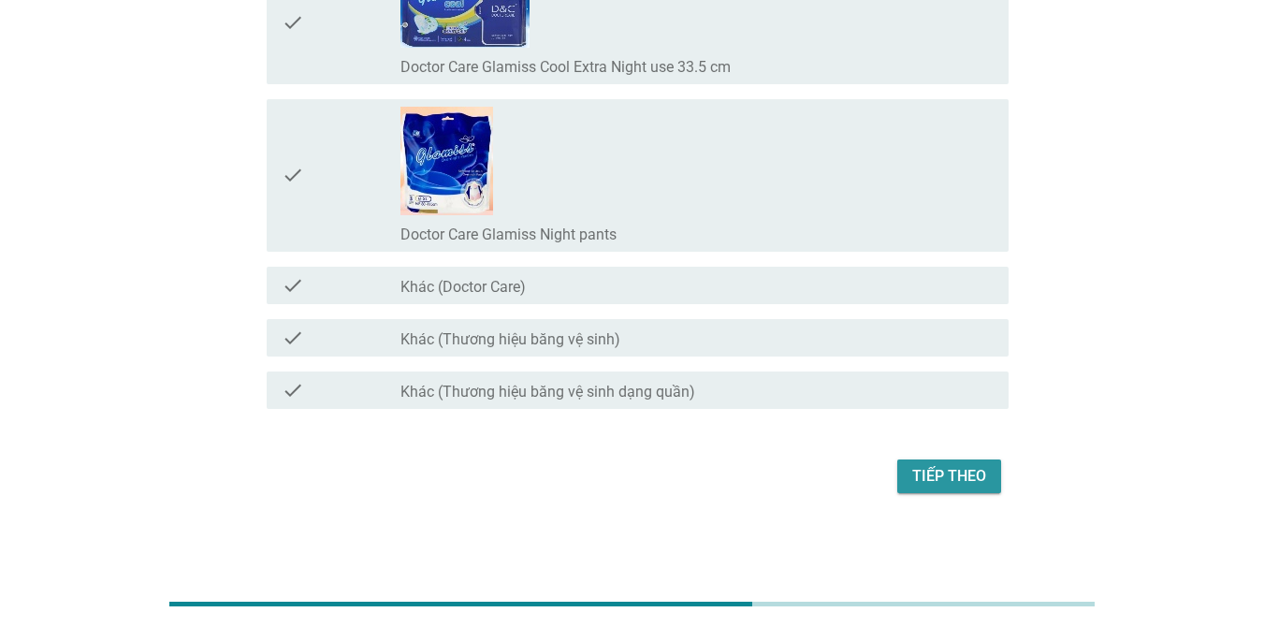
click at [953, 480] on div "Tiếp theo" at bounding box center [949, 476] width 74 height 22
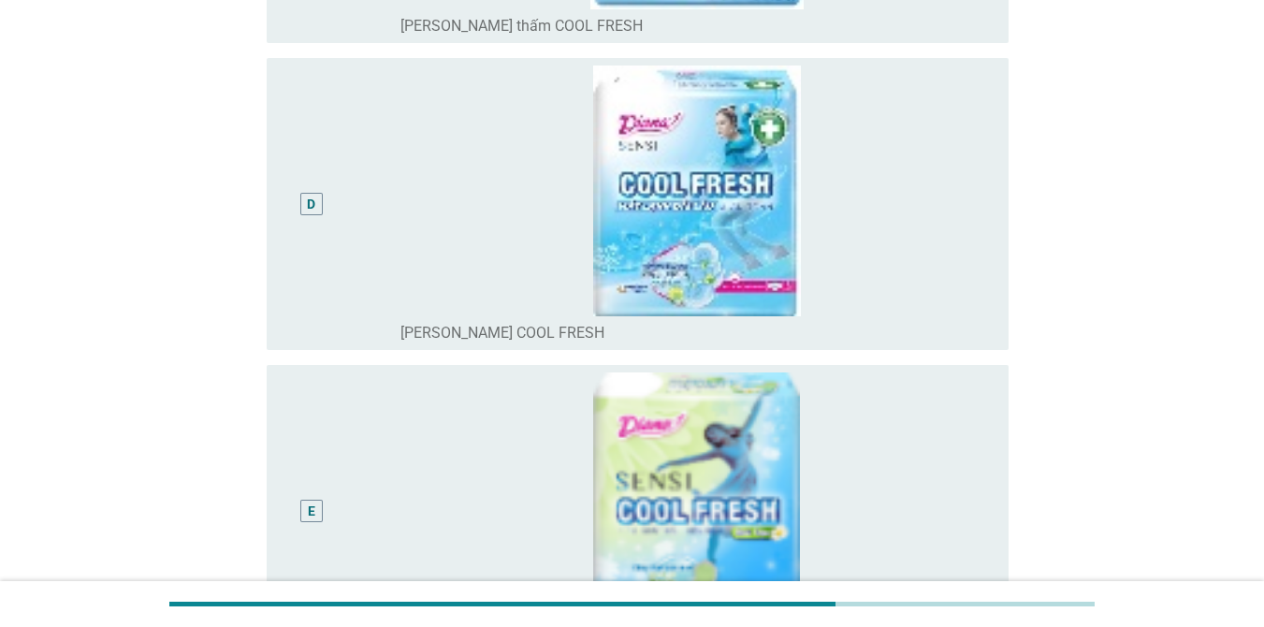
scroll to position [1122, 0]
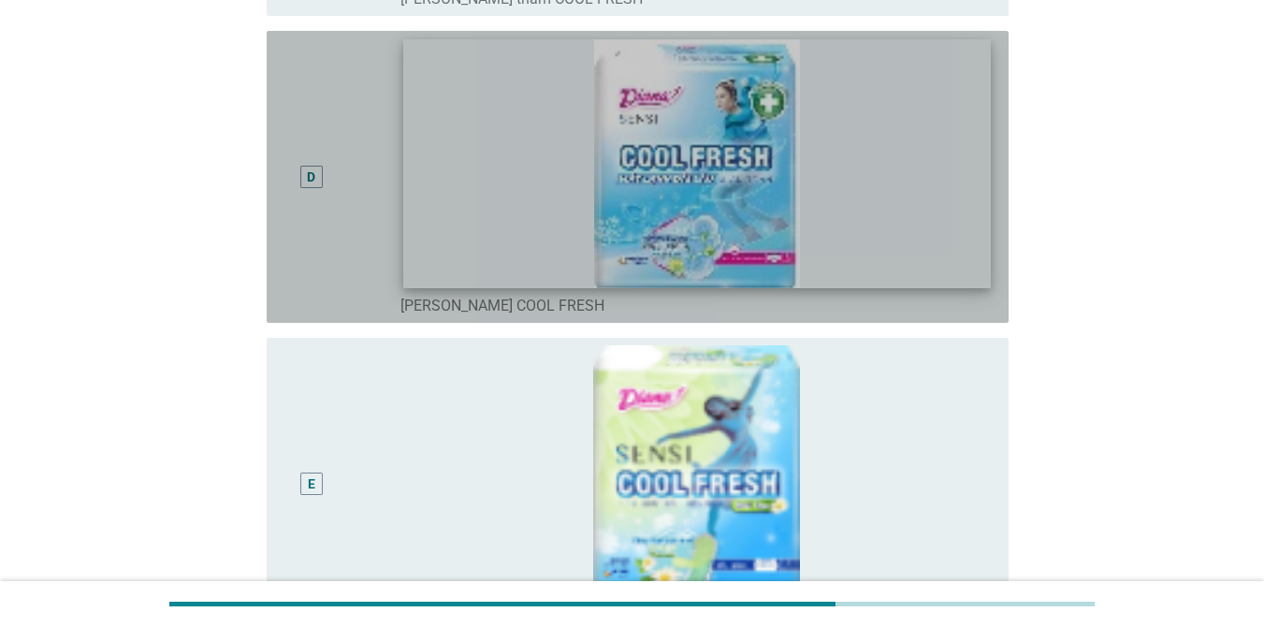
click at [791, 146] on img at bounding box center [696, 163] width 587 height 248
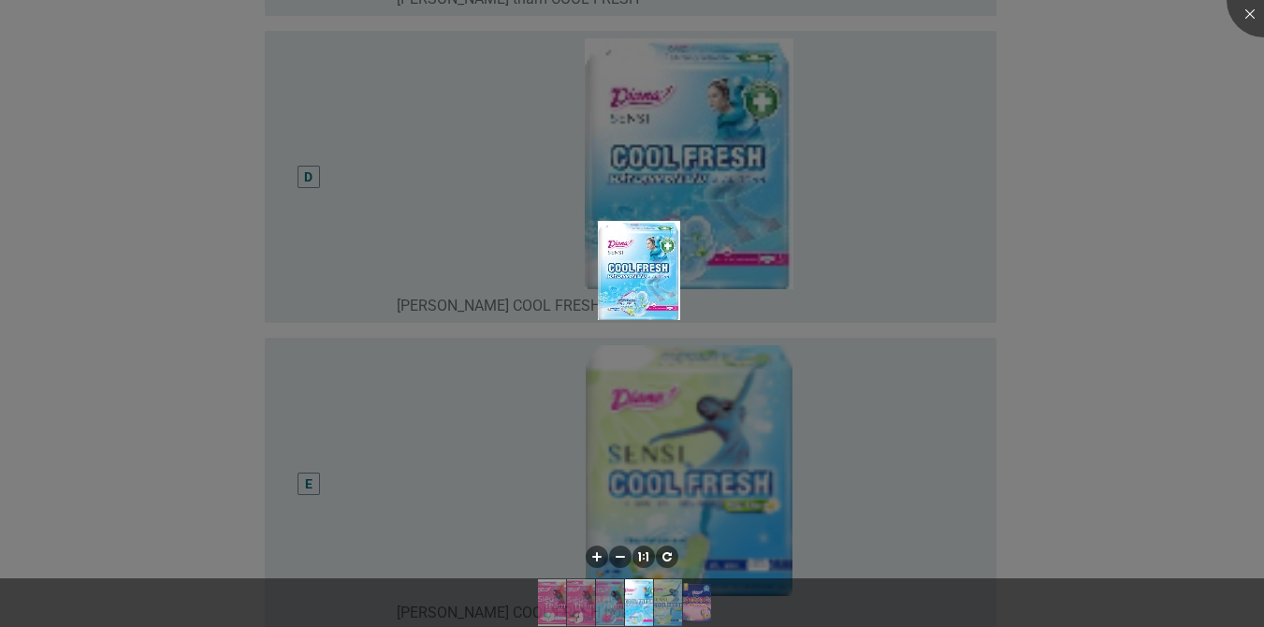
click at [1064, 181] on div at bounding box center [632, 313] width 1264 height 627
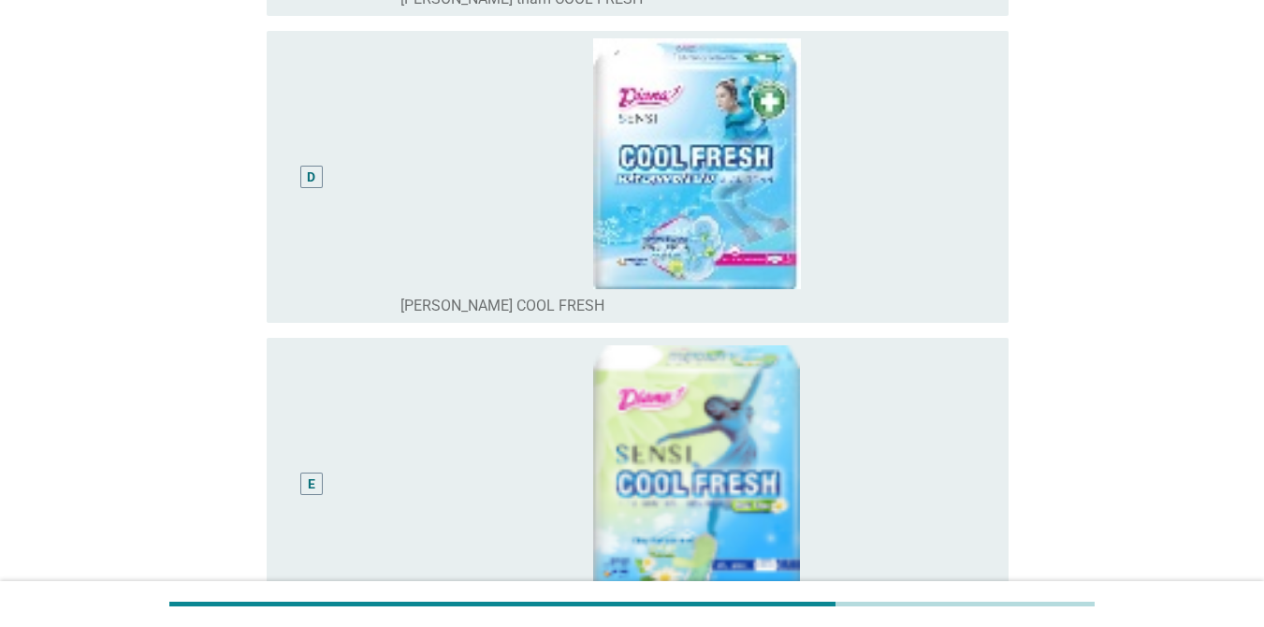
click at [853, 189] on body "Vui lòng chọn sản phẩm băng vệ sinh mà bạn đã sử dụng nhiều nhất vào ban ngày t…" at bounding box center [632, 4] width 1264 height 2253
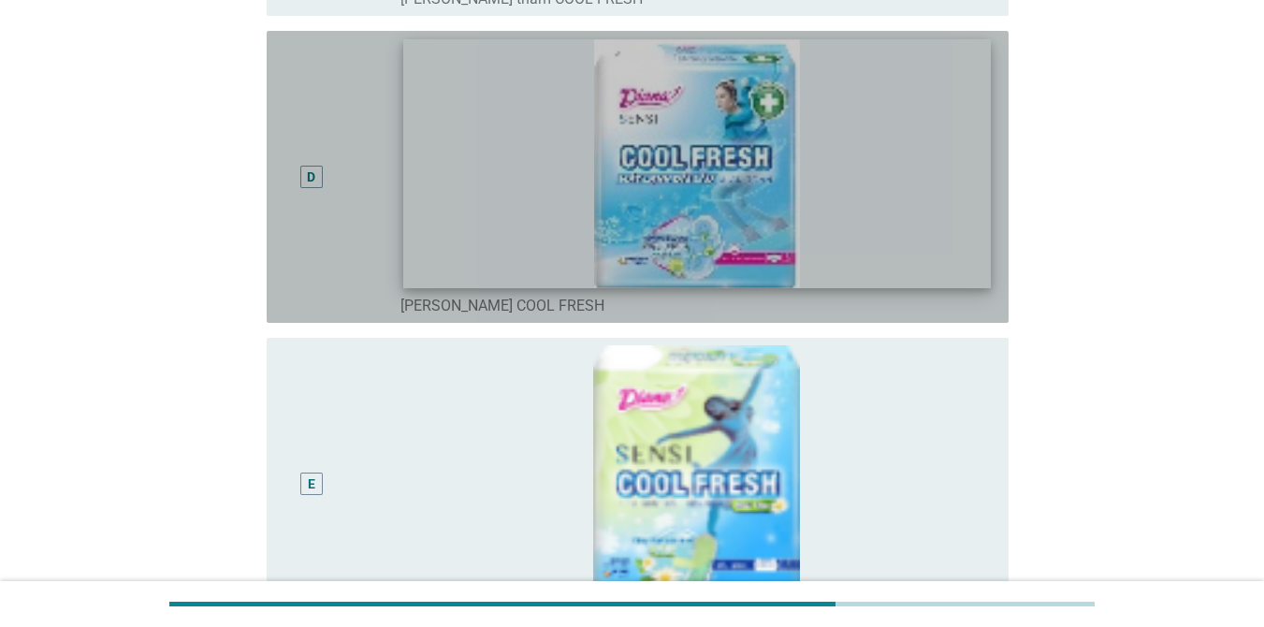
click at [485, 143] on img at bounding box center [696, 163] width 587 height 248
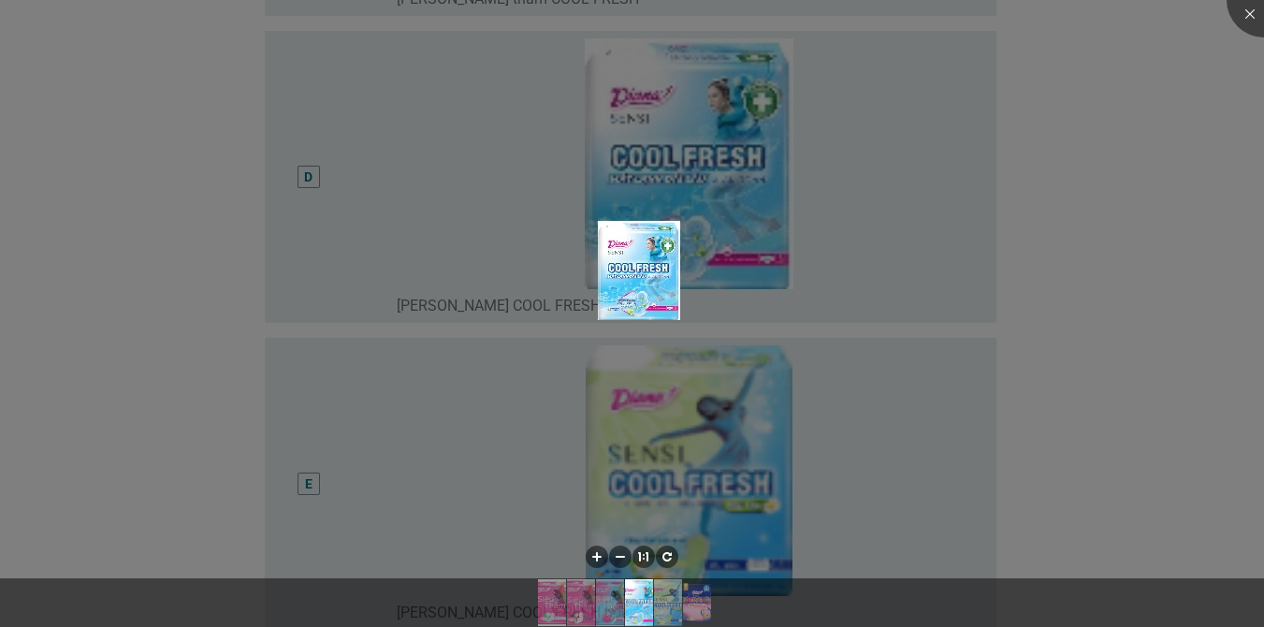
click at [1215, 161] on div at bounding box center [632, 313] width 1264 height 627
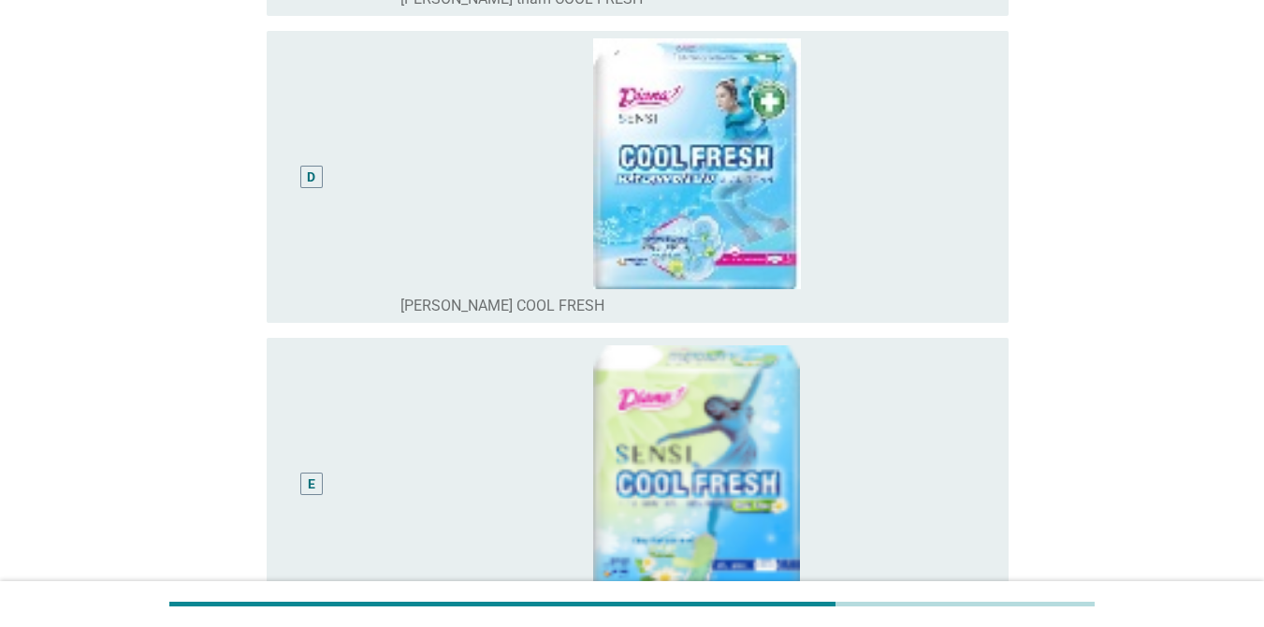
click at [396, 157] on div "D" at bounding box center [341, 176] width 119 height 277
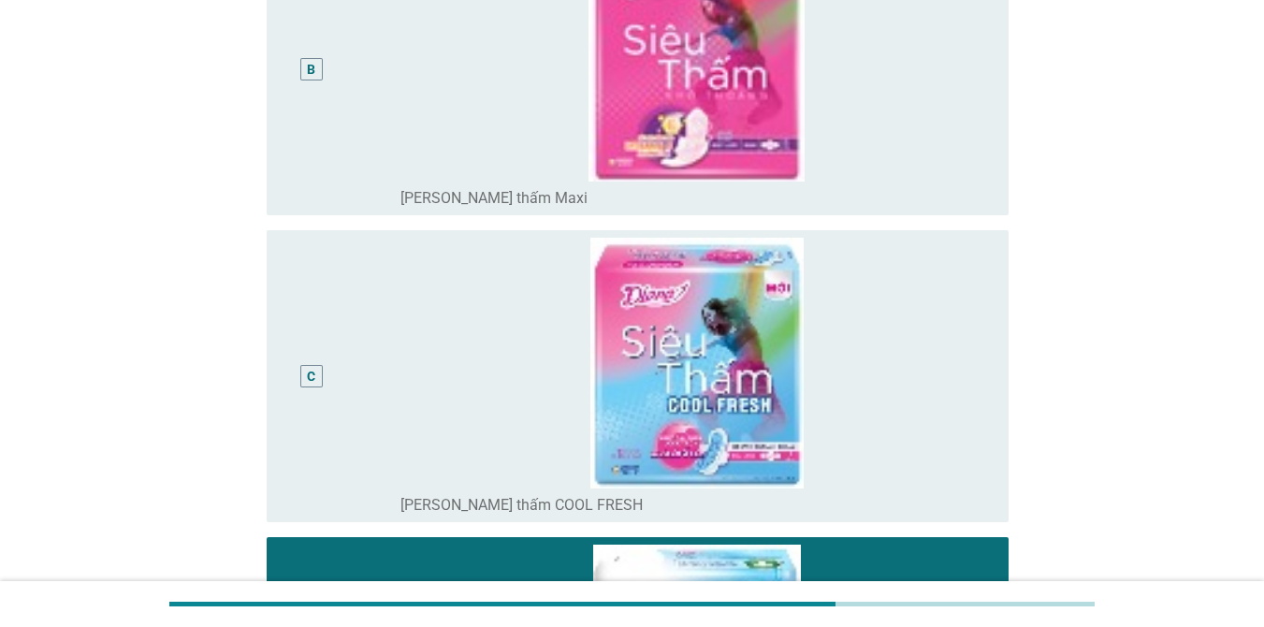
scroll to position [655, 0]
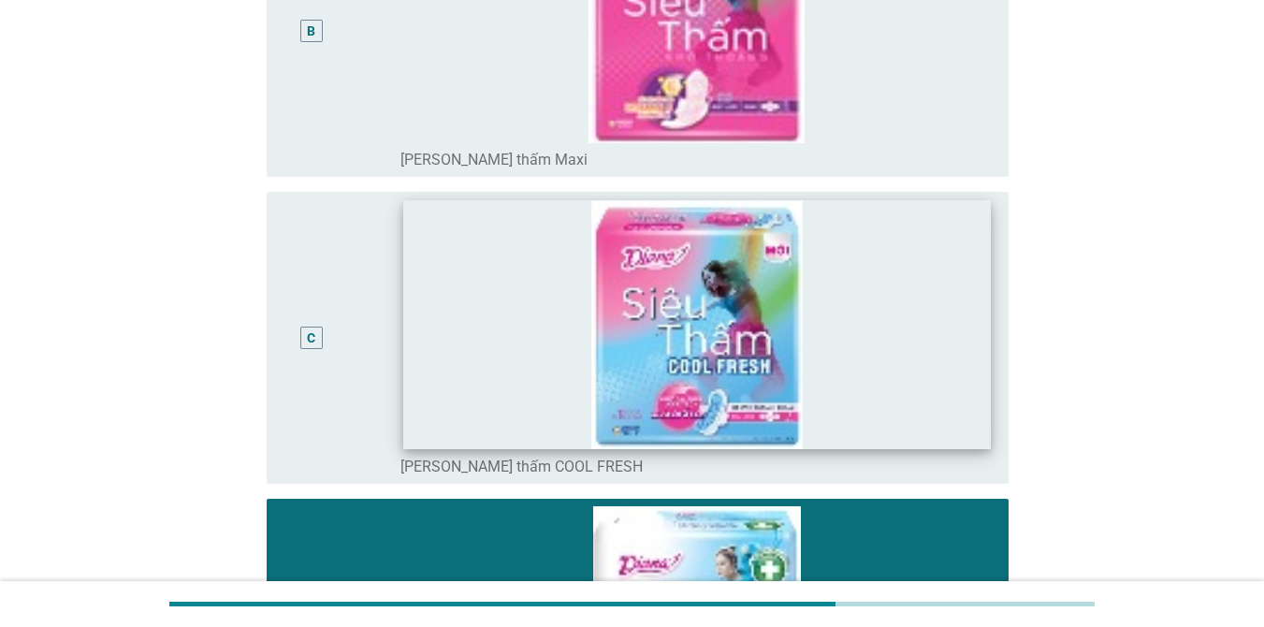
click at [412, 280] on img at bounding box center [696, 324] width 587 height 248
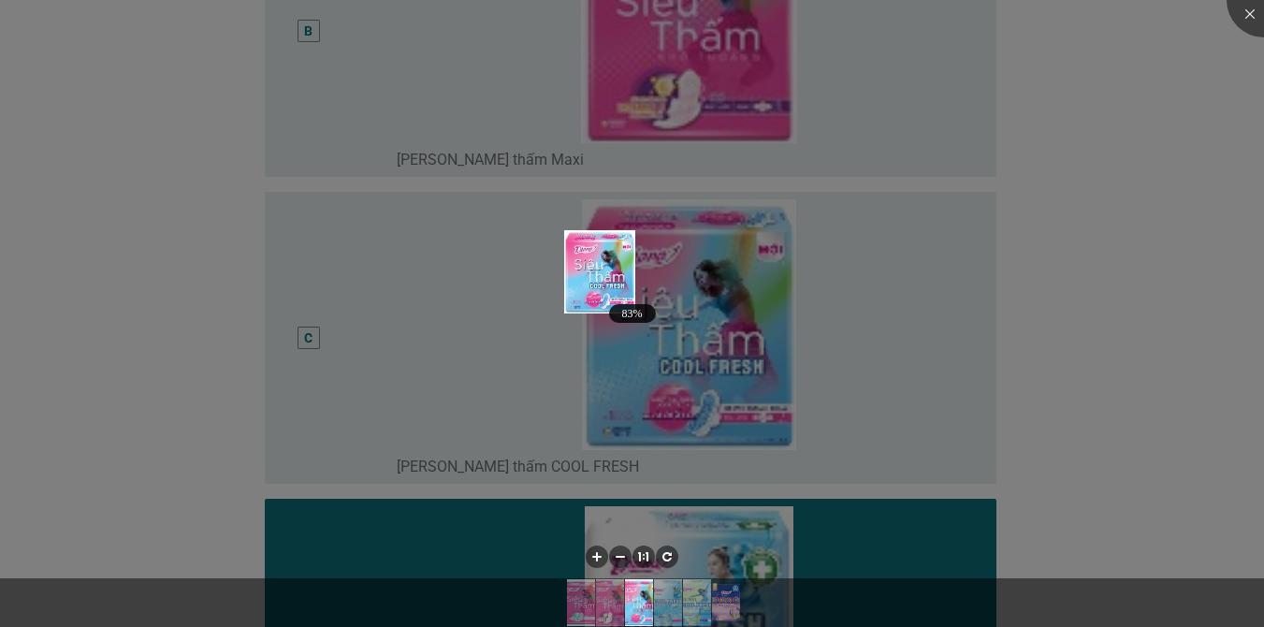
click at [1162, 209] on div at bounding box center [632, 313] width 1264 height 627
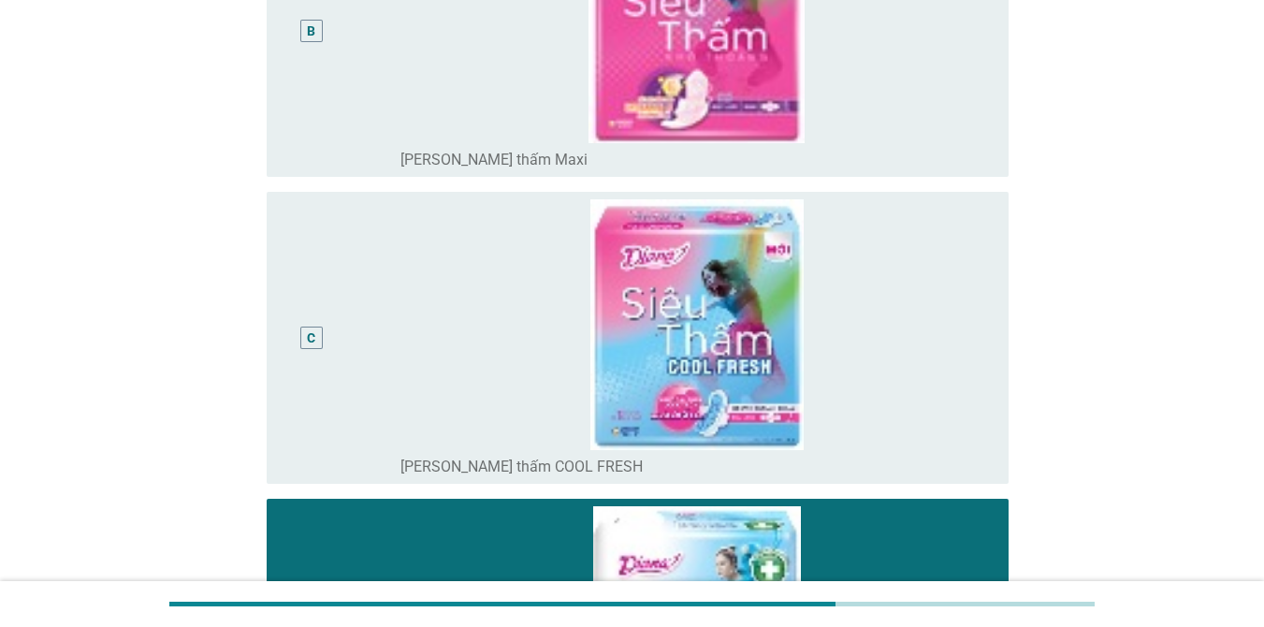
click at [392, 285] on div "C" at bounding box center [341, 337] width 119 height 277
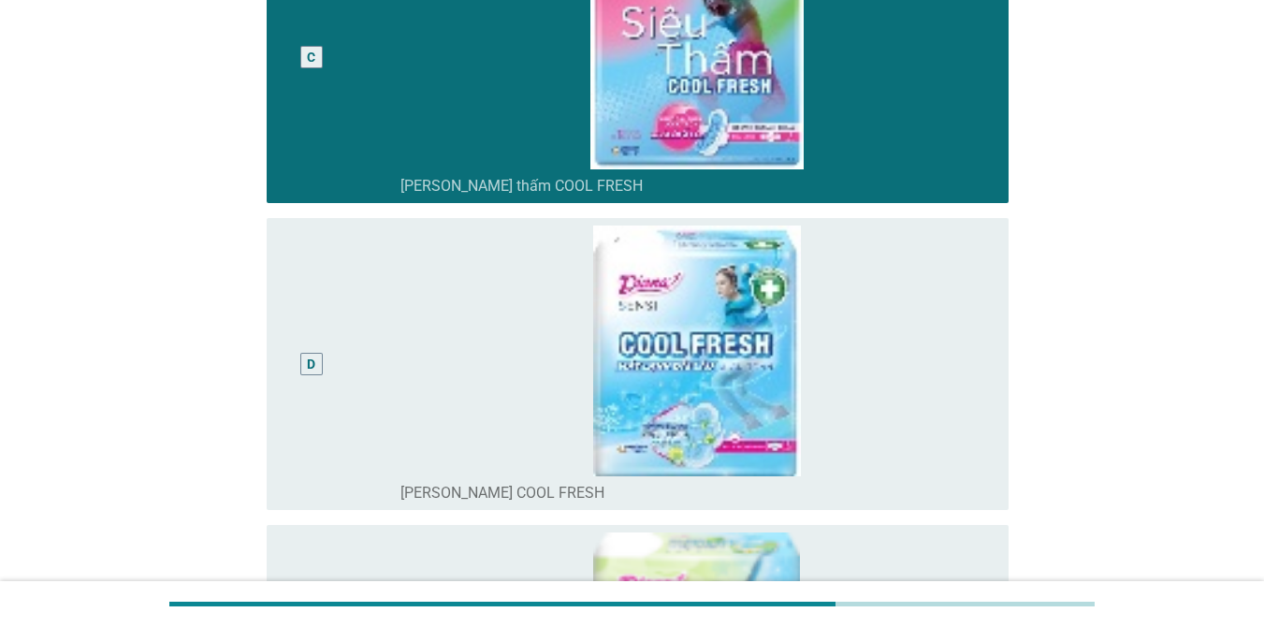
click at [383, 331] on div "D" at bounding box center [341, 363] width 119 height 277
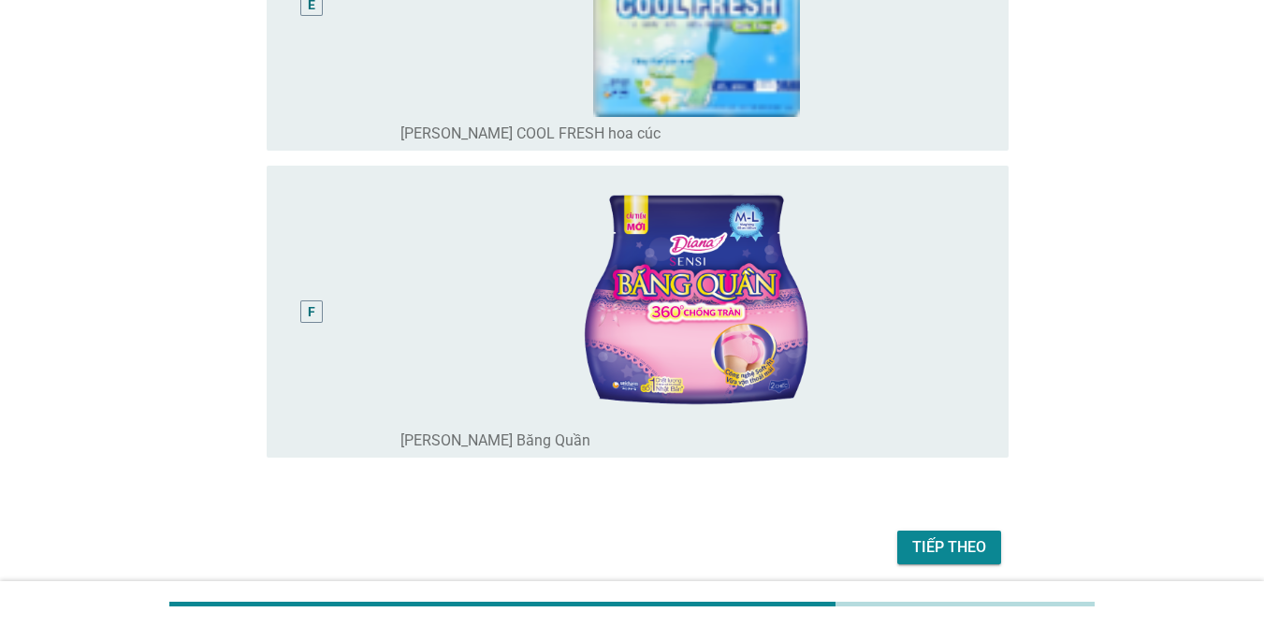
scroll to position [1672, 0]
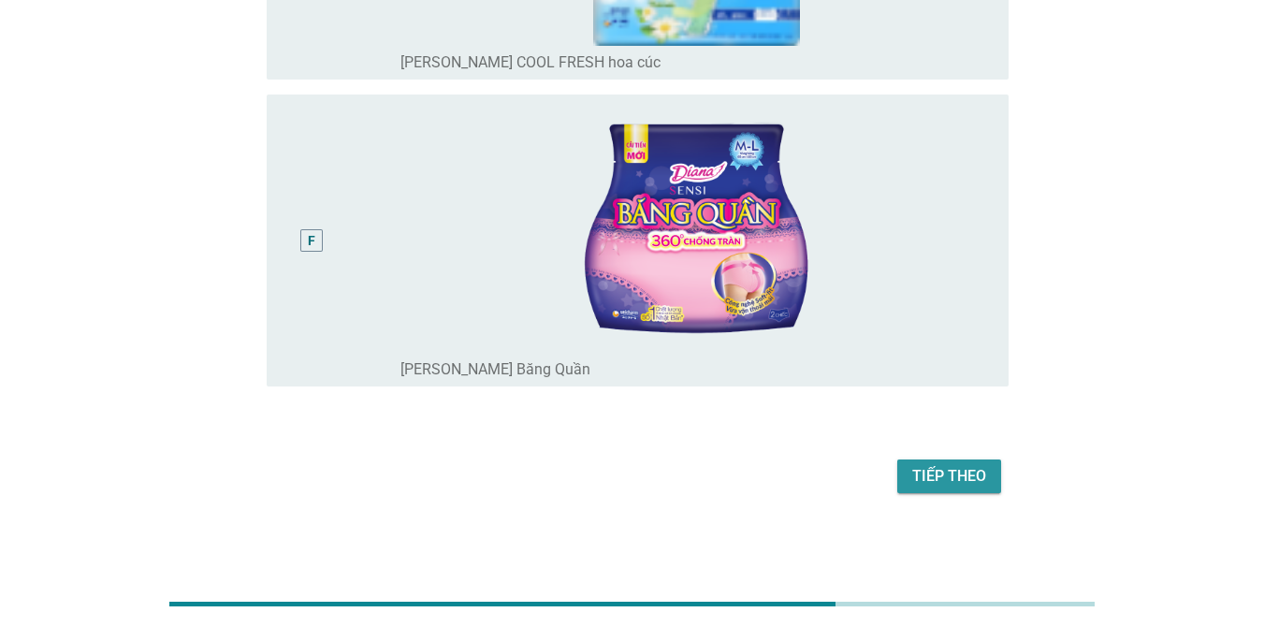
click at [925, 465] on div "Tiếp theo" at bounding box center [949, 476] width 74 height 22
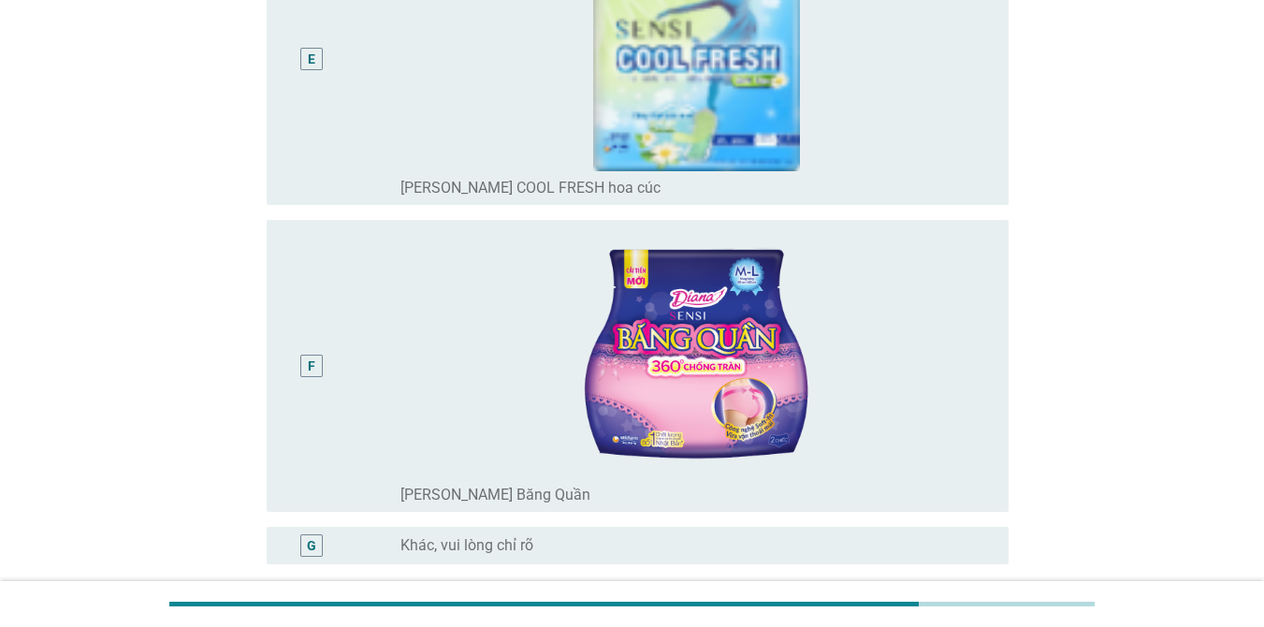
scroll to position [1684, 0]
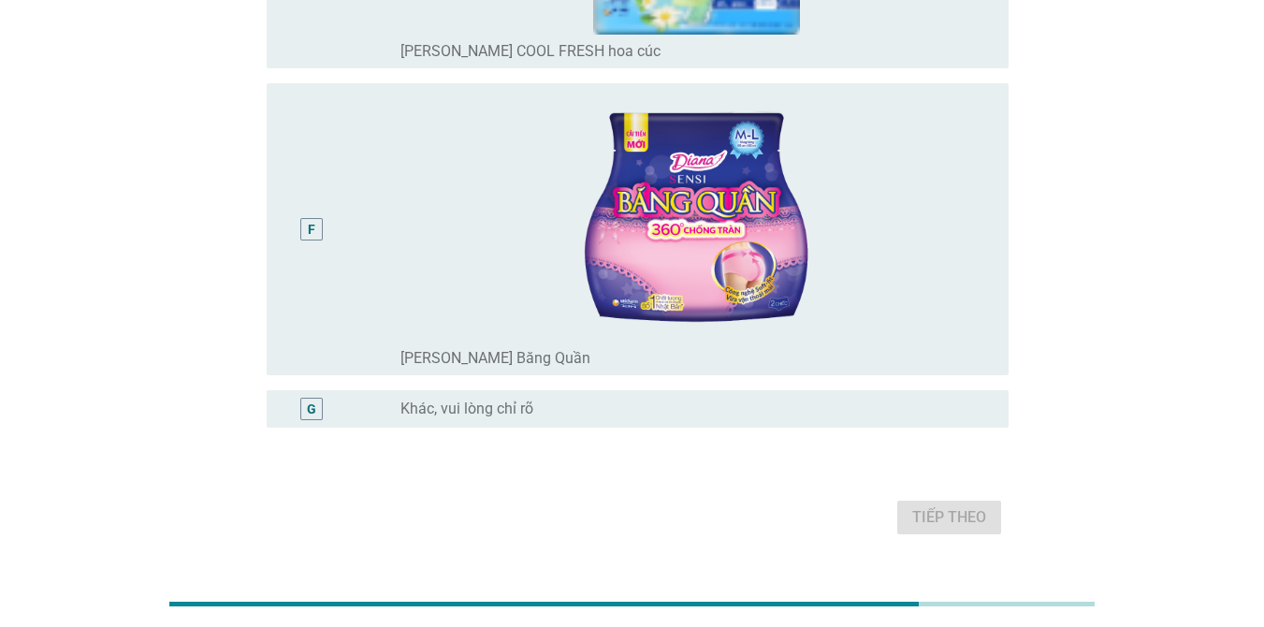
click at [385, 147] on div "F" at bounding box center [341, 229] width 119 height 277
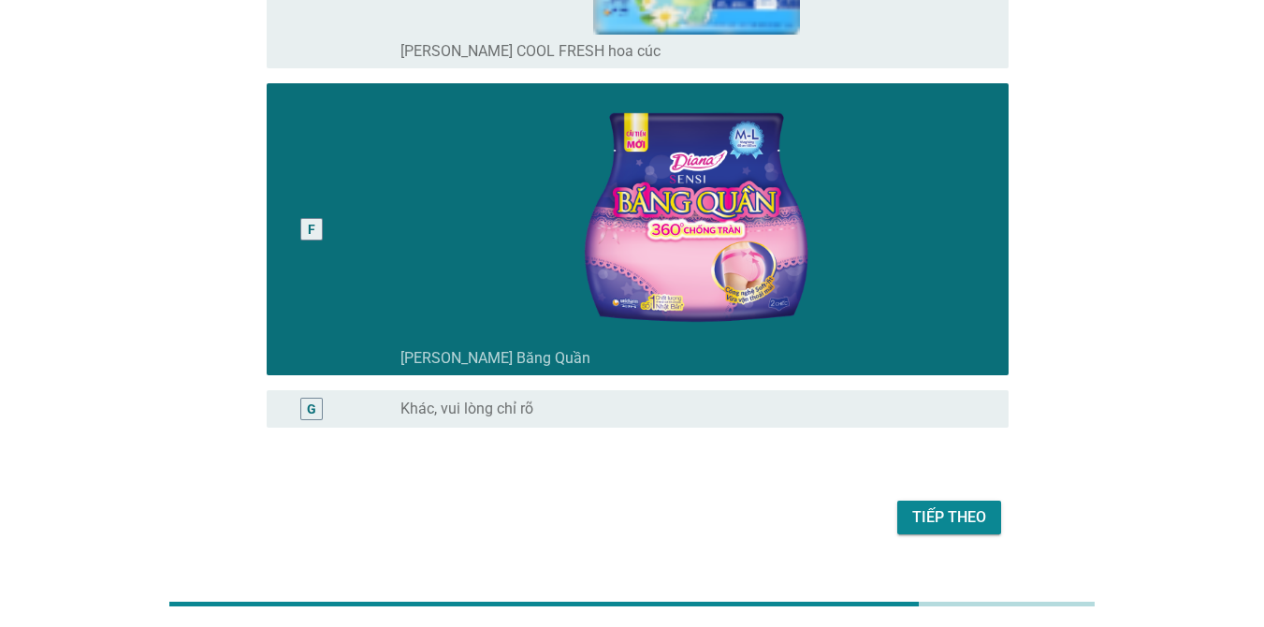
click at [956, 520] on div "Tiếp theo" at bounding box center [949, 517] width 74 height 22
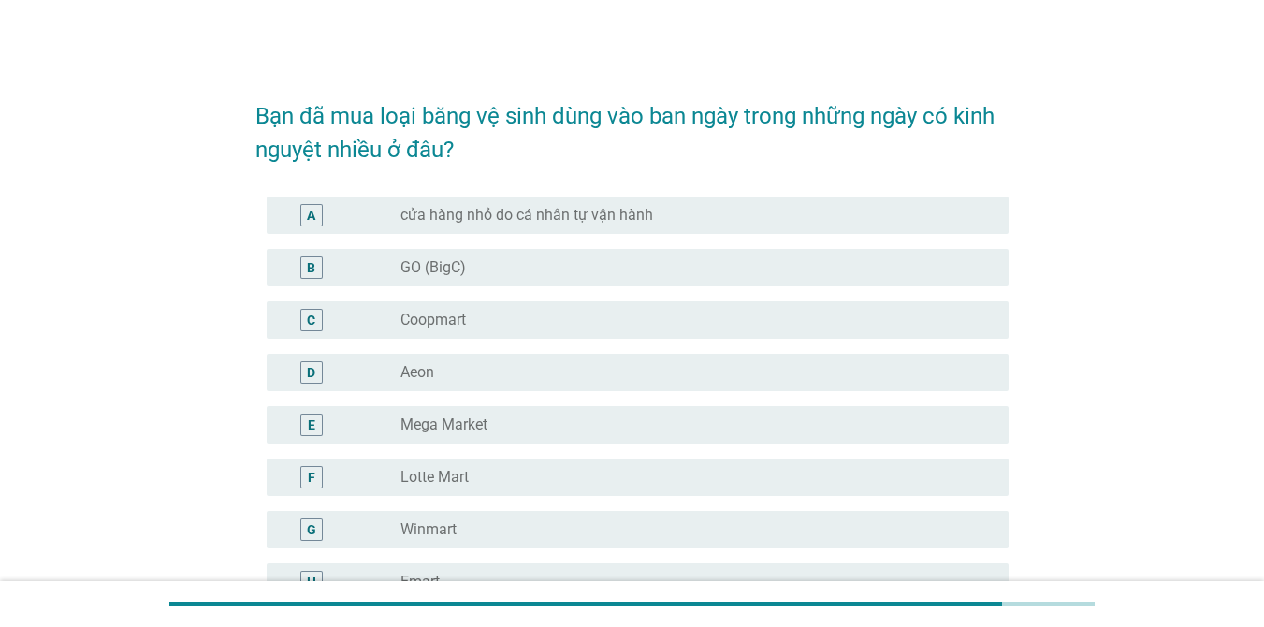
scroll to position [0, 0]
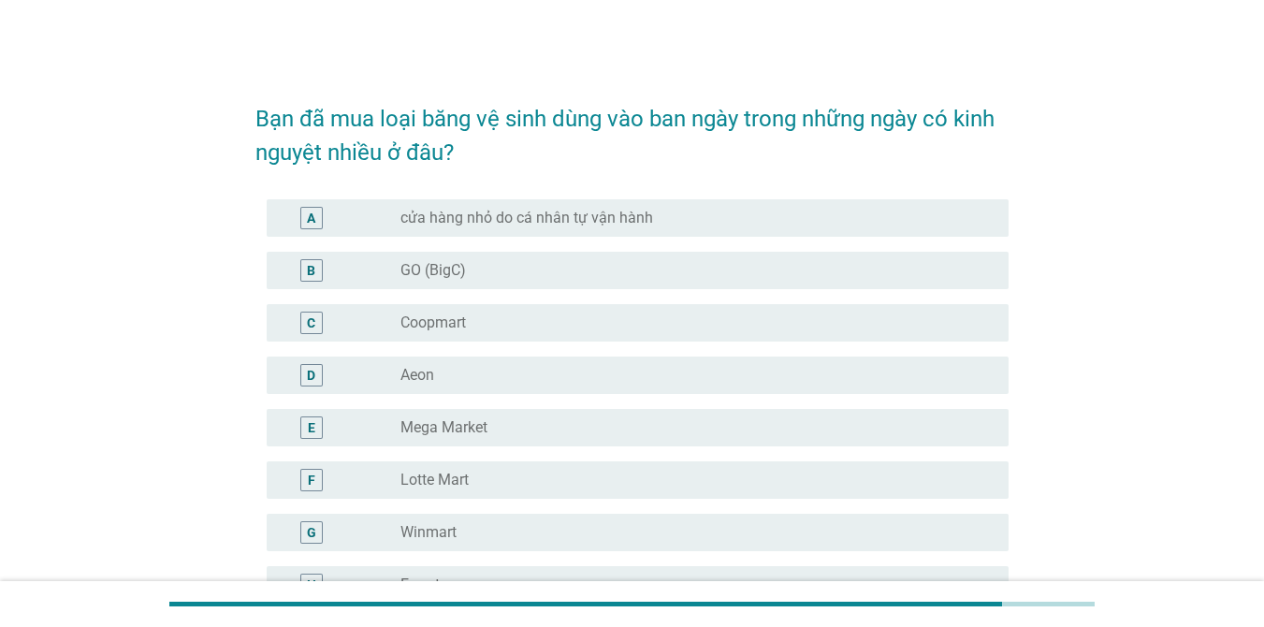
click at [507, 332] on div "radio_button_unchecked Coopmart" at bounding box center [696, 322] width 593 height 22
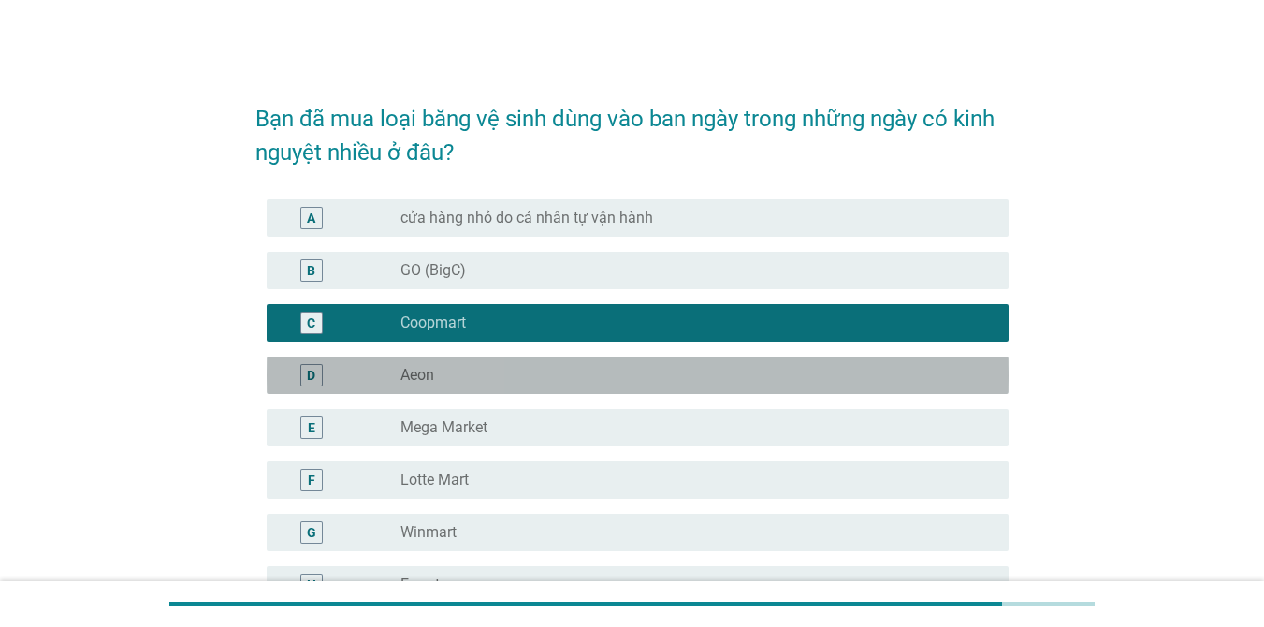
click at [488, 379] on div "radio_button_unchecked Aeon" at bounding box center [689, 375] width 578 height 19
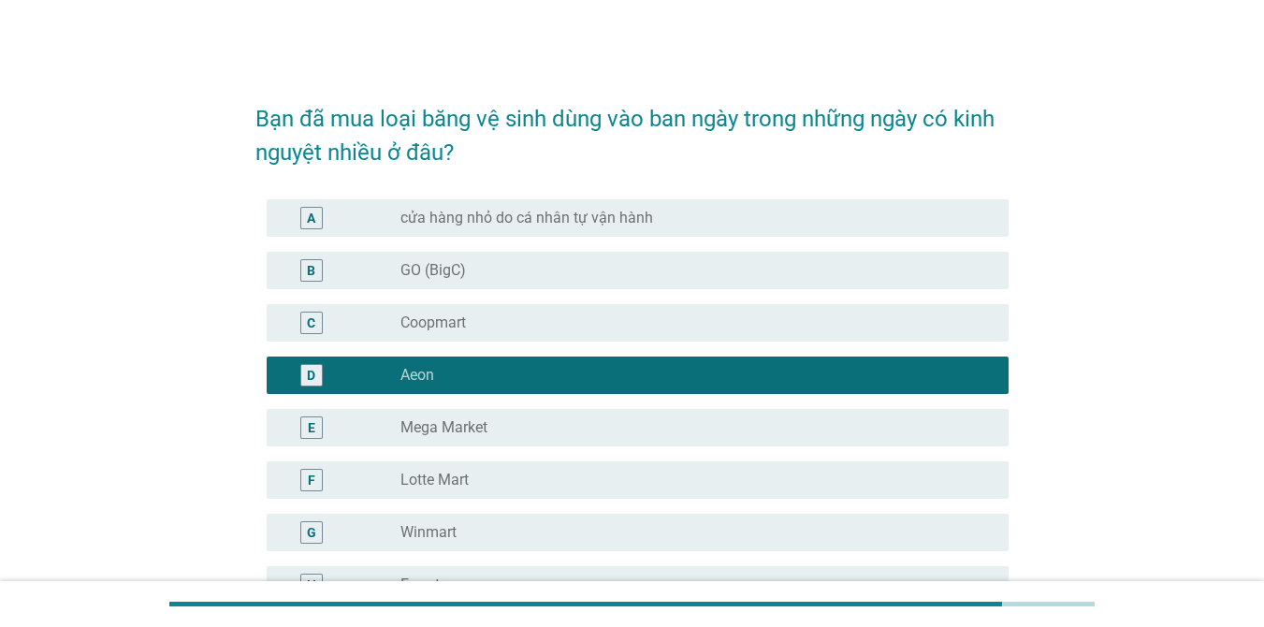
click at [498, 334] on div "C radio_button_unchecked Coopmart" at bounding box center [638, 322] width 742 height 37
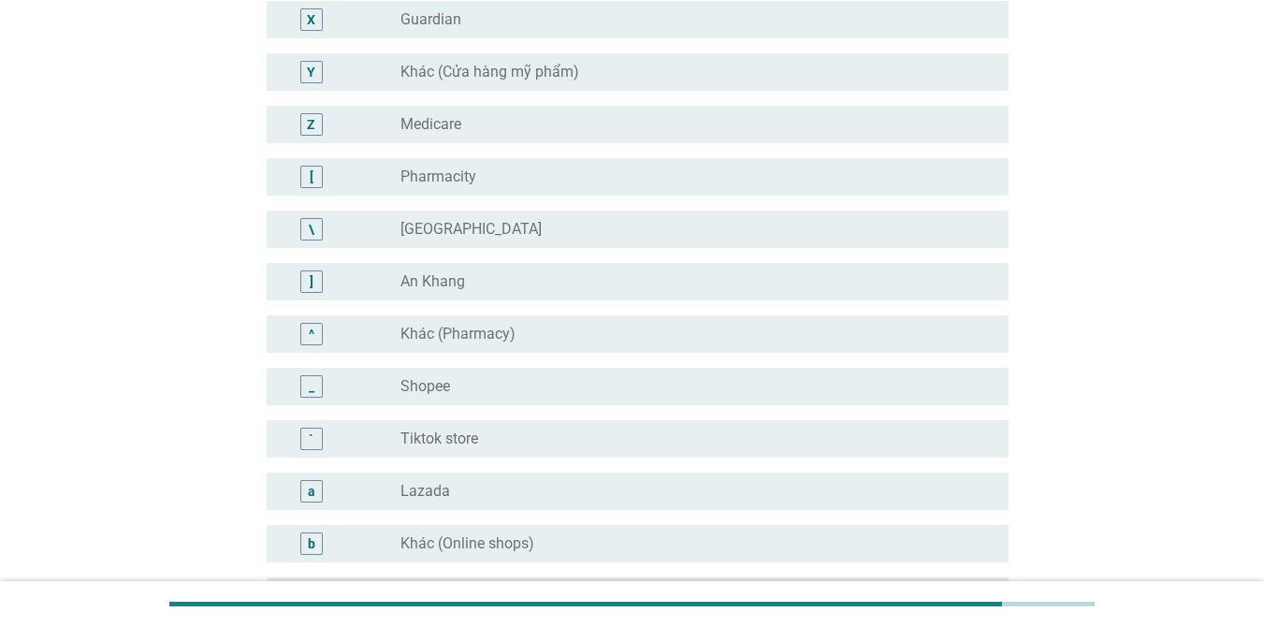
scroll to position [1893, 0]
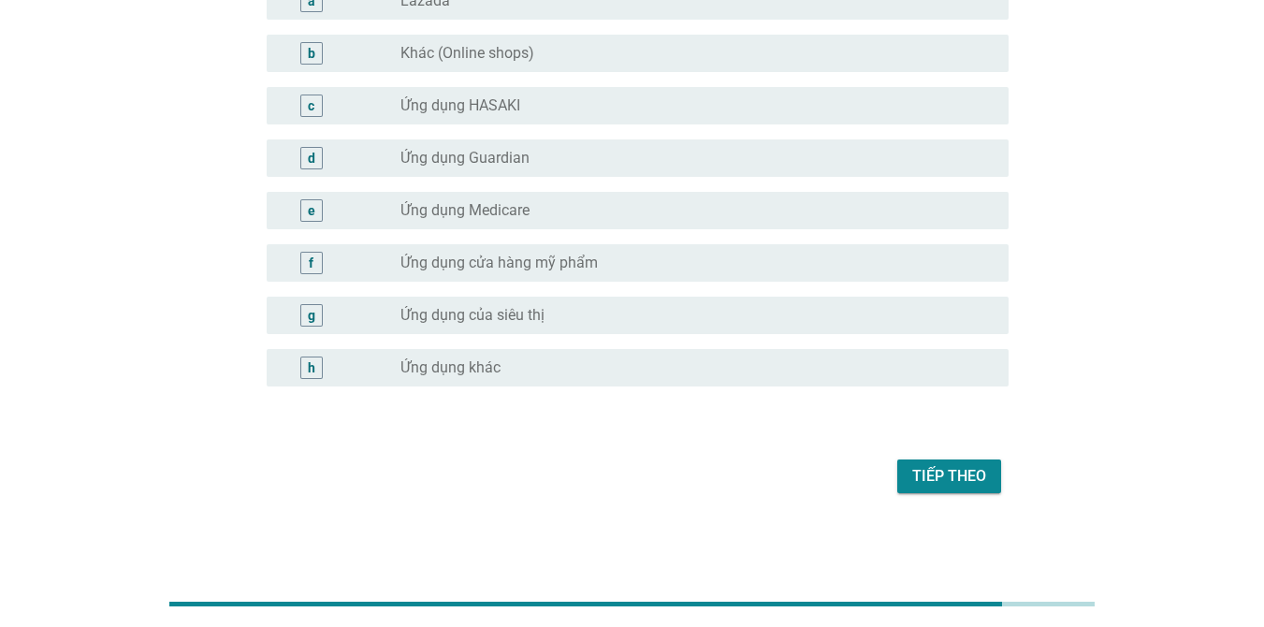
click at [961, 470] on div "Tiếp theo" at bounding box center [949, 476] width 74 height 22
